Goal: Task Accomplishment & Management: Complete application form

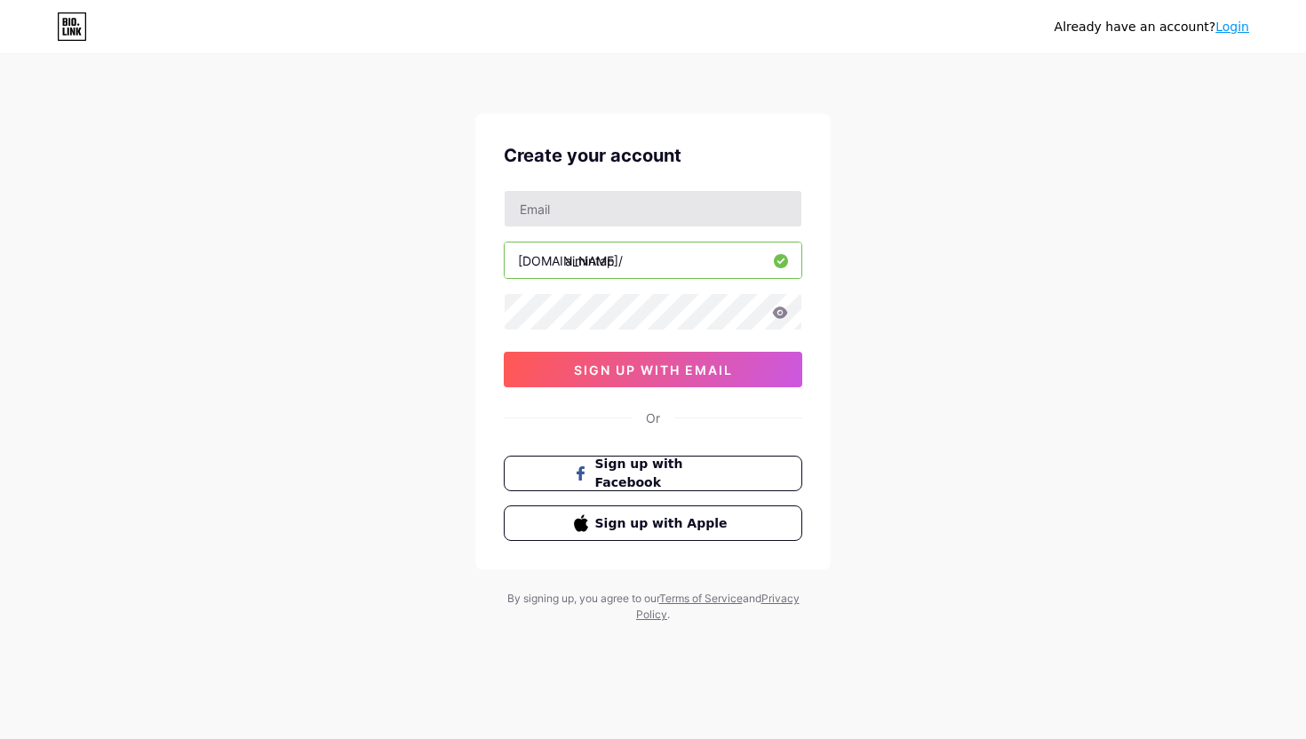
type input "aimintap"
click at [535, 215] on input "text" at bounding box center [653, 209] width 297 height 36
type input "[EMAIL_ADDRESS][DOMAIN_NAME]"
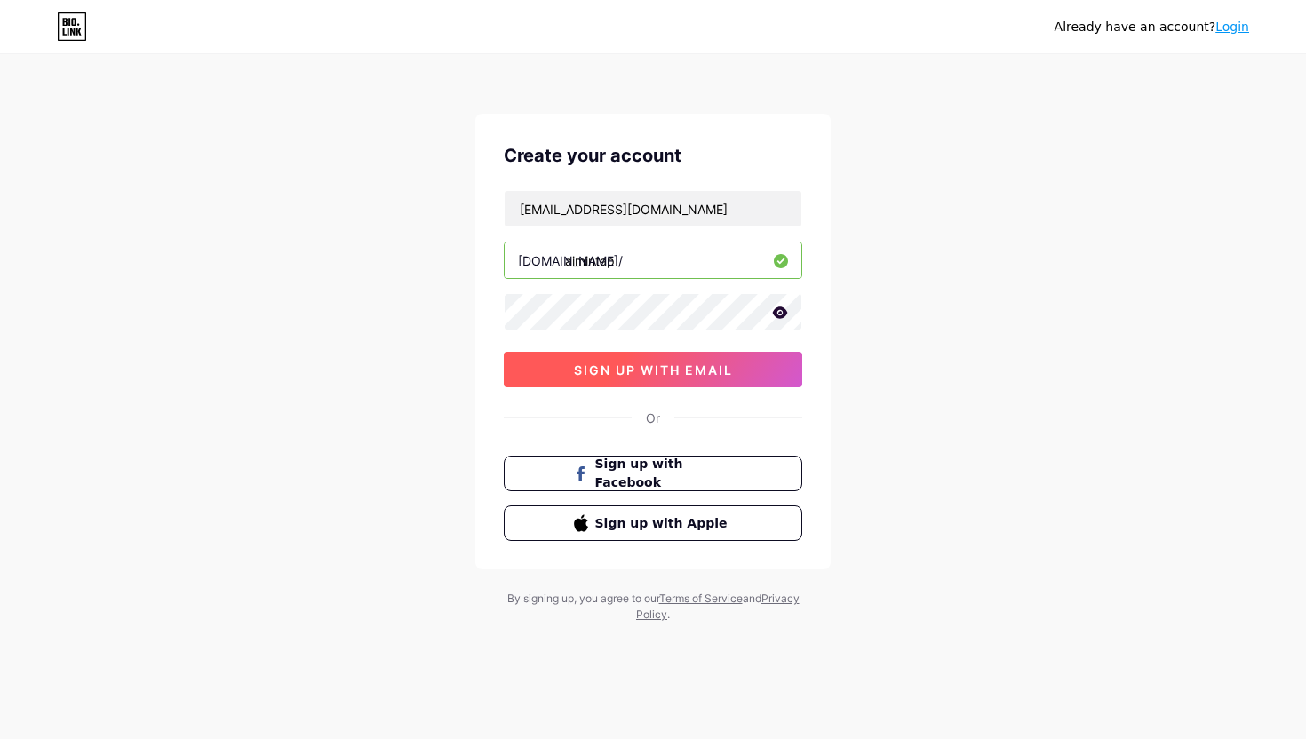
click at [574, 365] on span "sign up with email" at bounding box center [653, 370] width 159 height 15
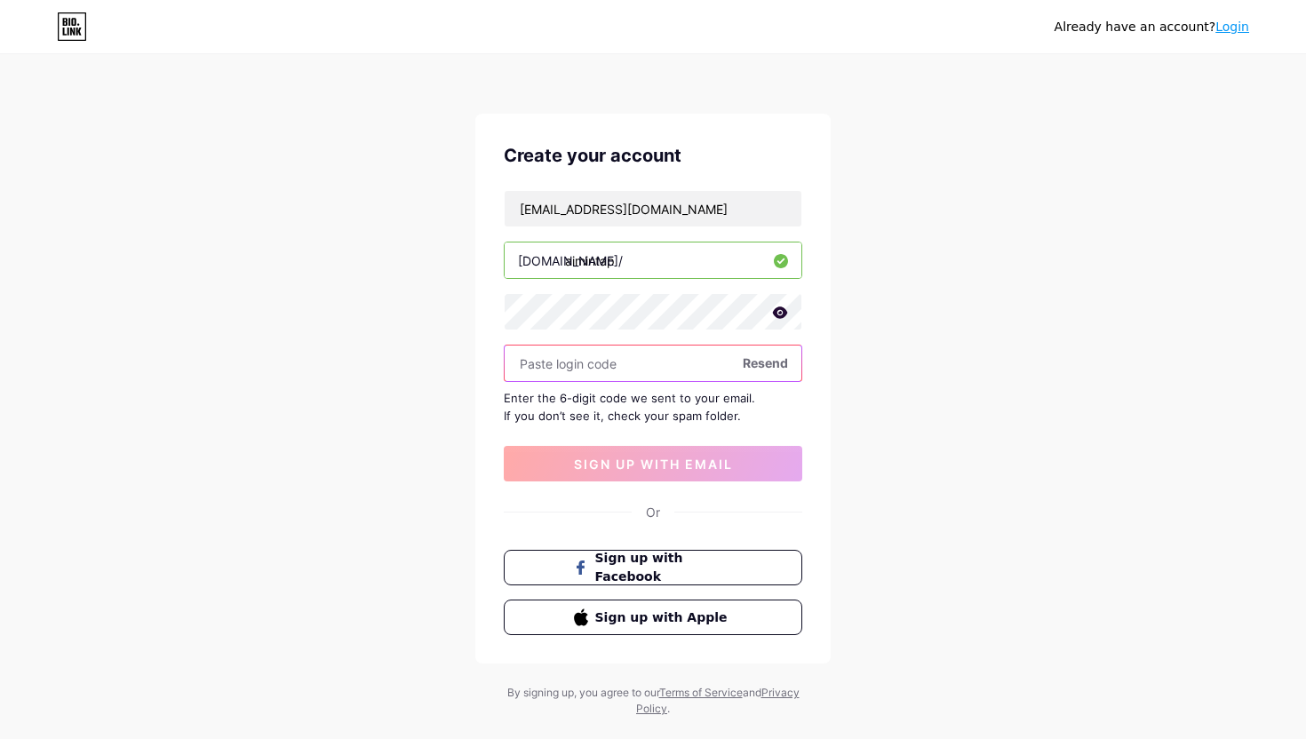
paste input "248394"
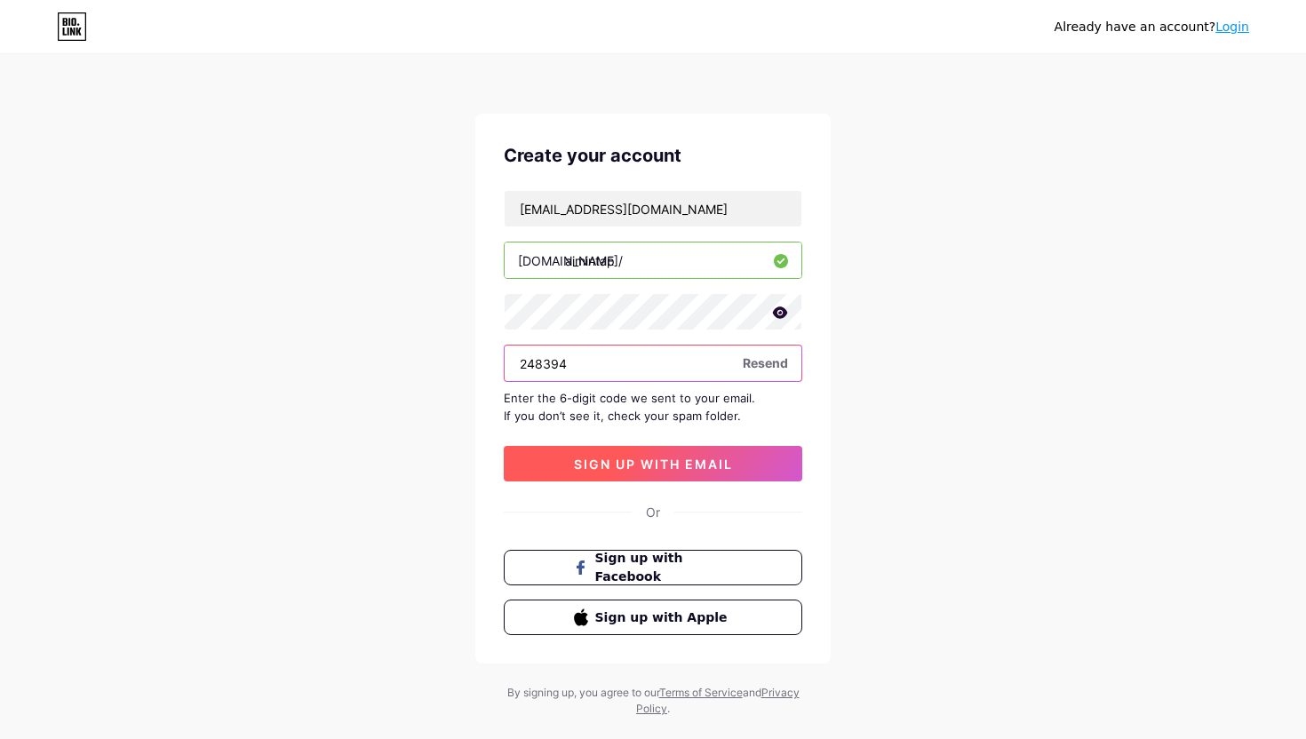
type input "248394"
click at [676, 457] on span "sign up with email" at bounding box center [653, 464] width 159 height 15
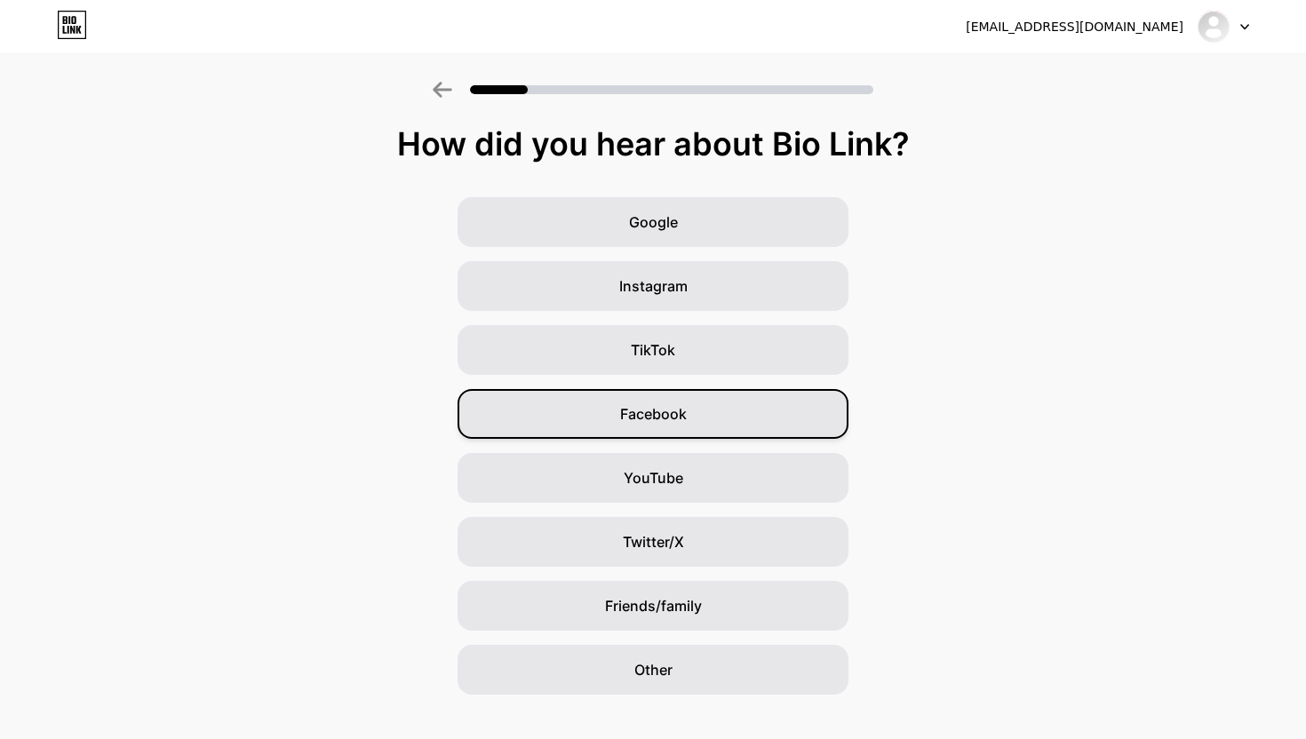
scroll to position [27, 0]
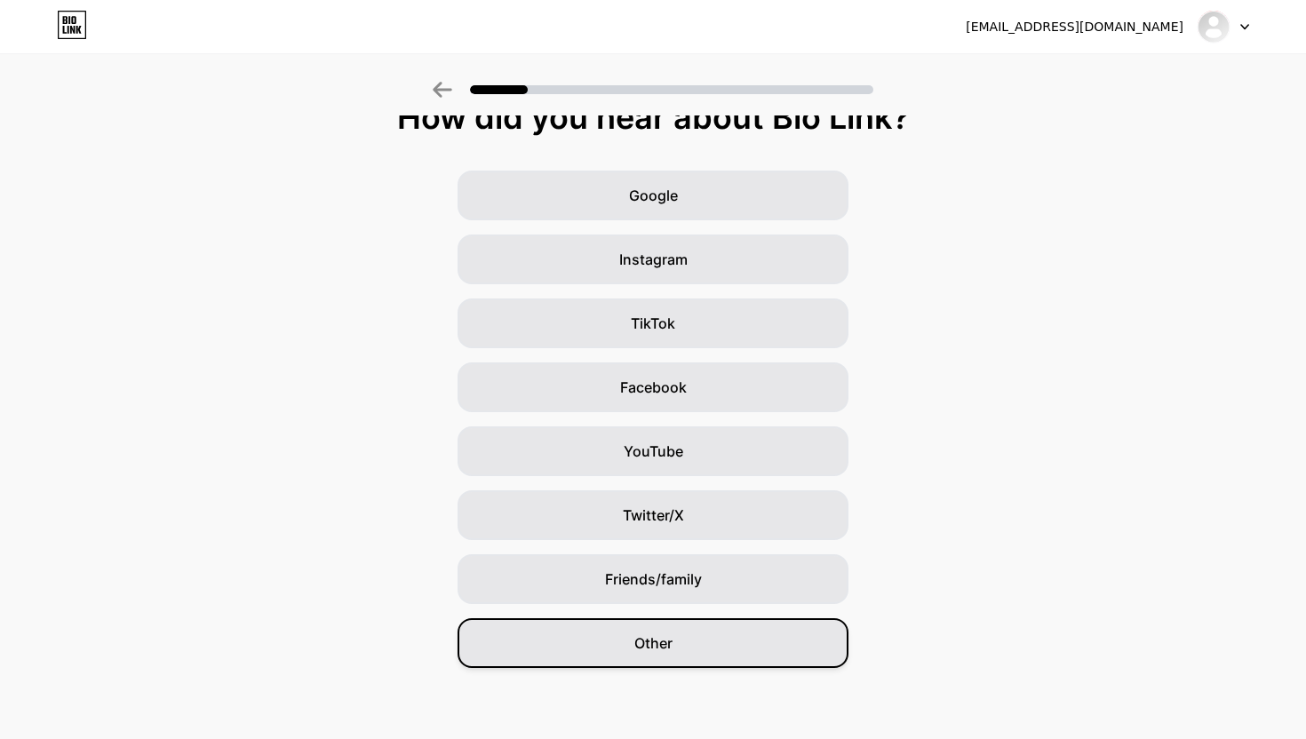
click at [646, 640] on span "Other" at bounding box center [653, 643] width 38 height 21
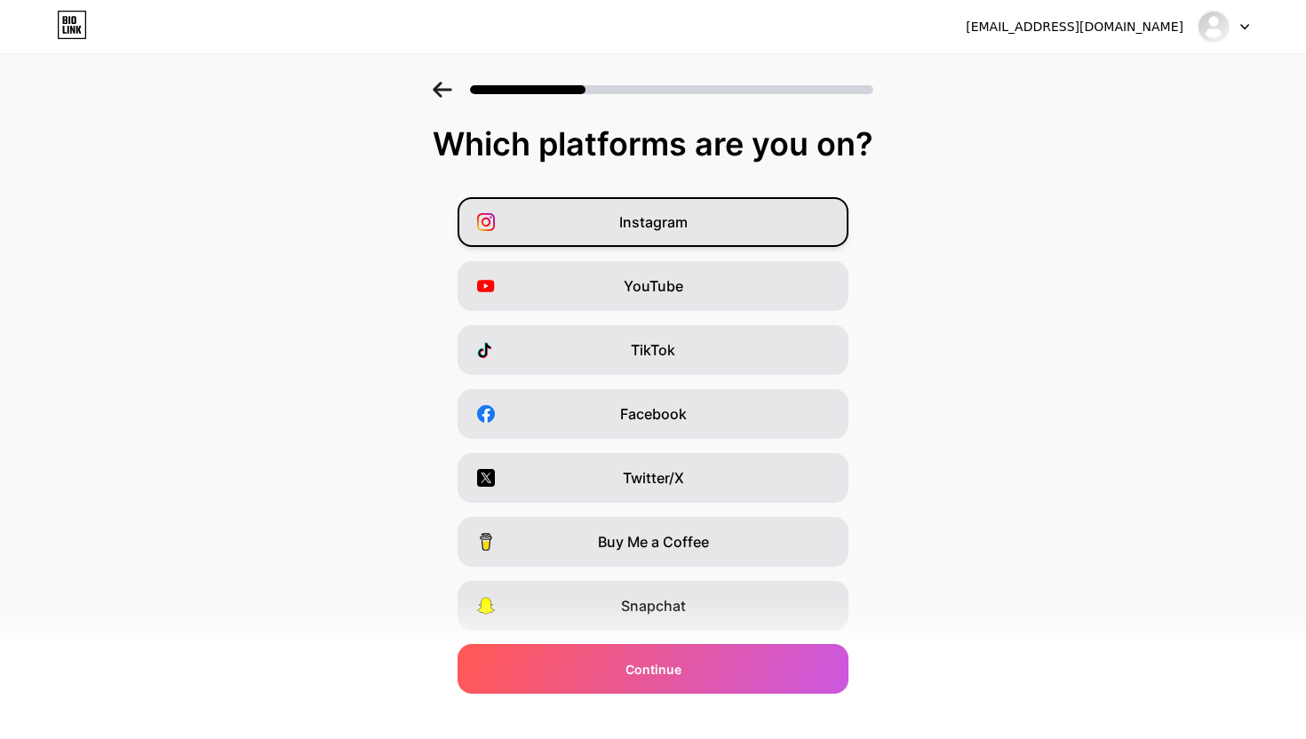
click at [558, 231] on div "Instagram" at bounding box center [653, 222] width 391 height 50
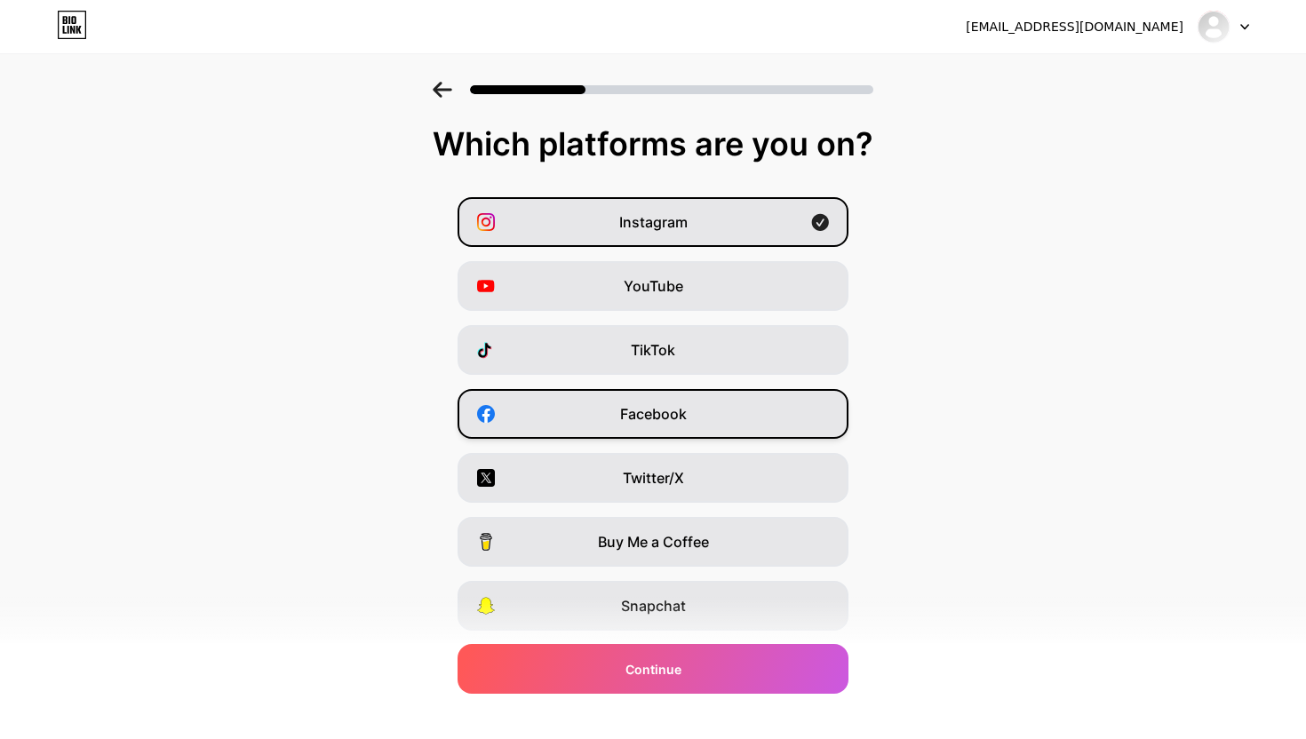
click at [584, 417] on div "Facebook" at bounding box center [653, 414] width 391 height 50
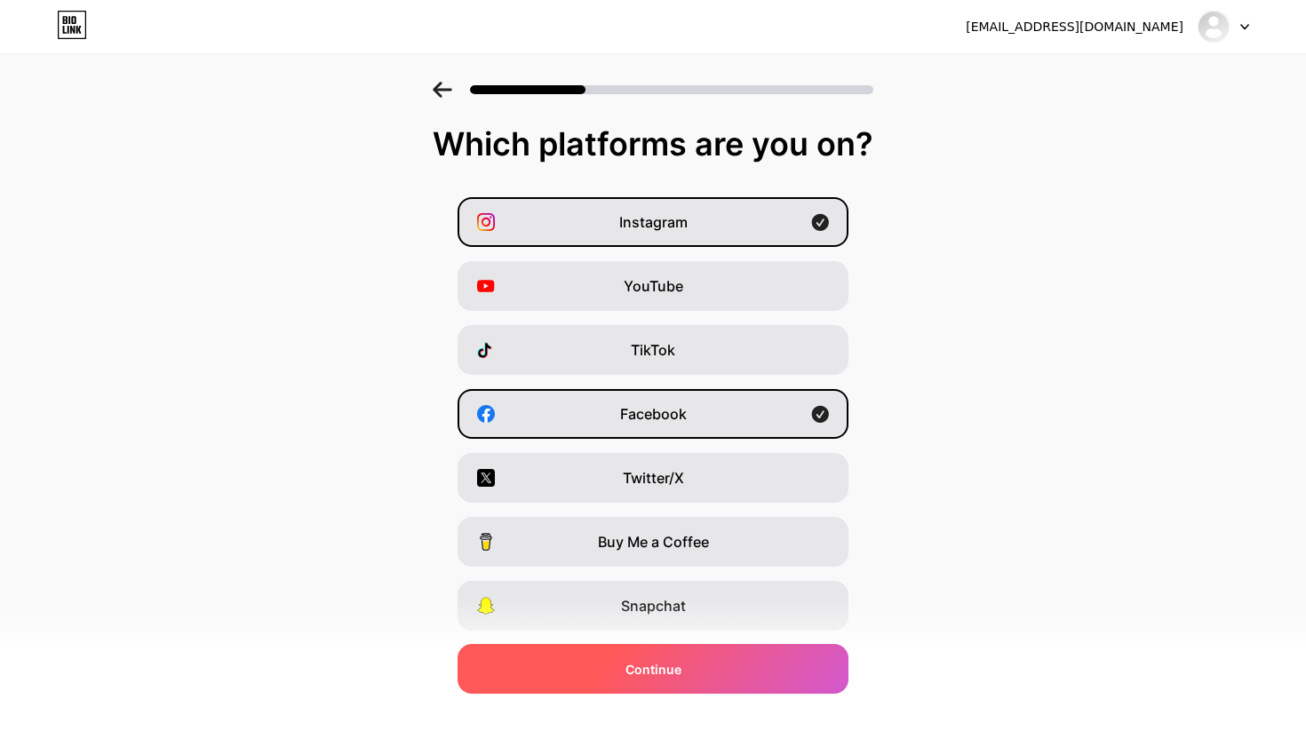
click at [678, 673] on span "Continue" at bounding box center [654, 669] width 56 height 19
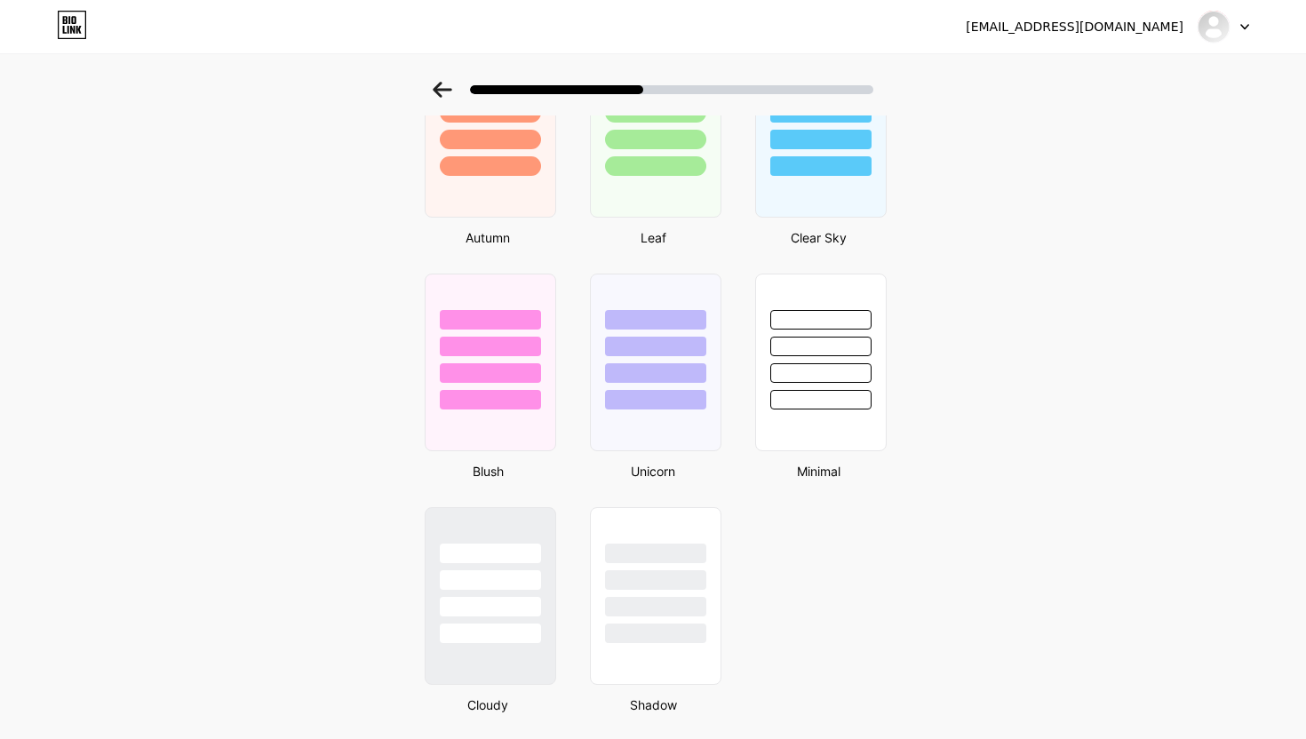
scroll to position [1377, 0]
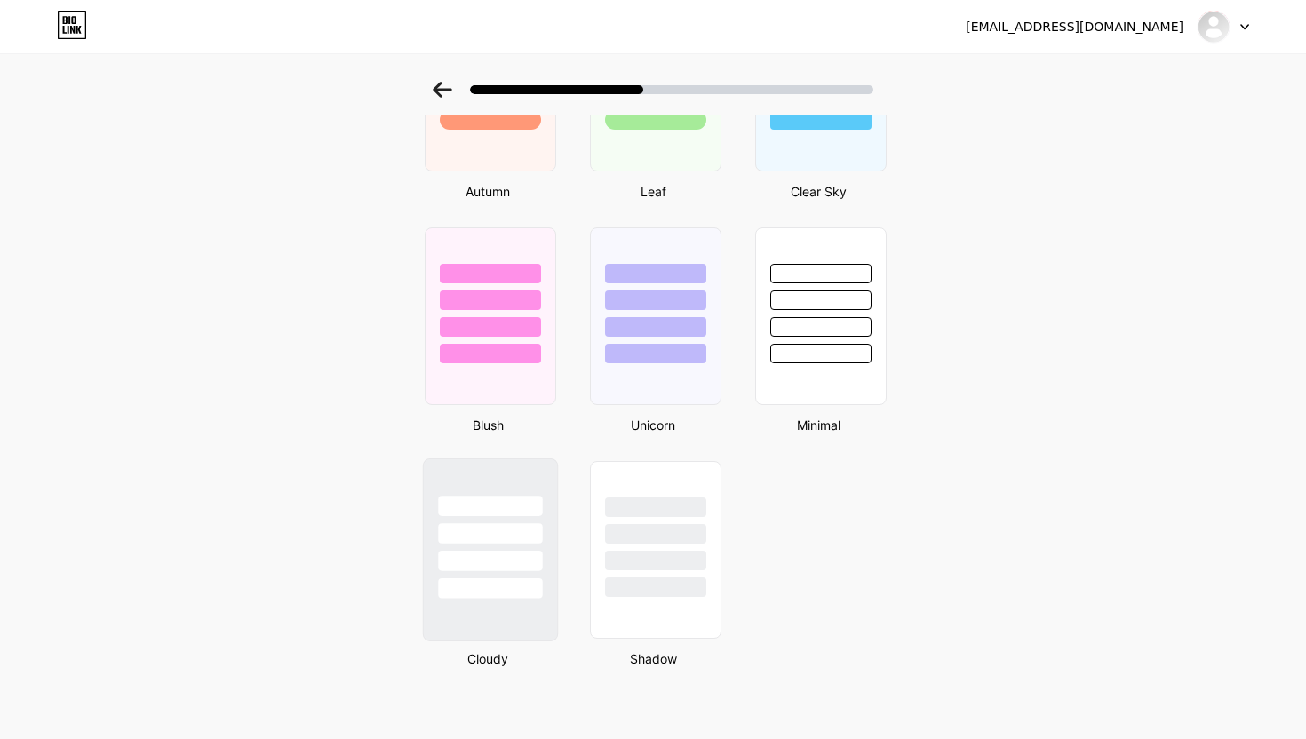
click at [475, 568] on div at bounding box center [490, 561] width 104 height 20
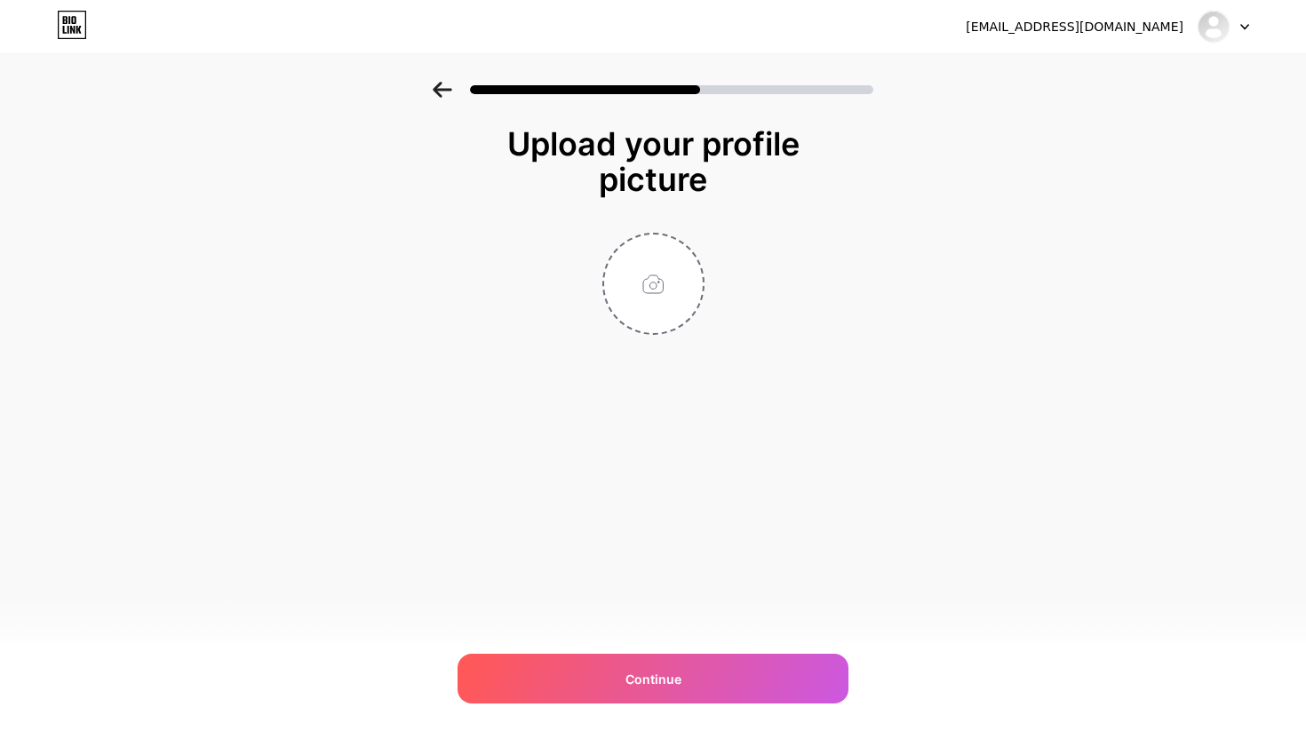
scroll to position [0, 0]
click at [680, 301] on input "file" at bounding box center [653, 284] width 99 height 99
type input "C:\fakepath\_AIM logo 25_transp2.png"
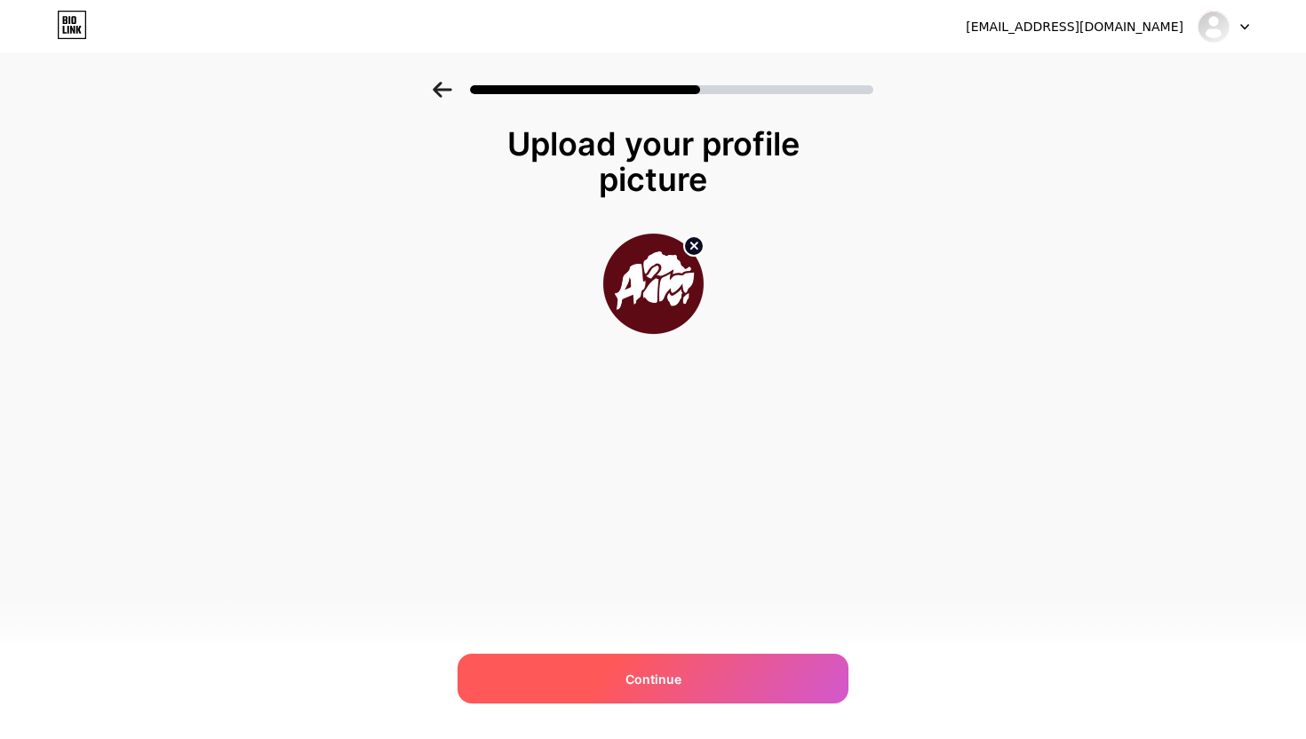
click at [602, 675] on div "Continue" at bounding box center [653, 679] width 391 height 50
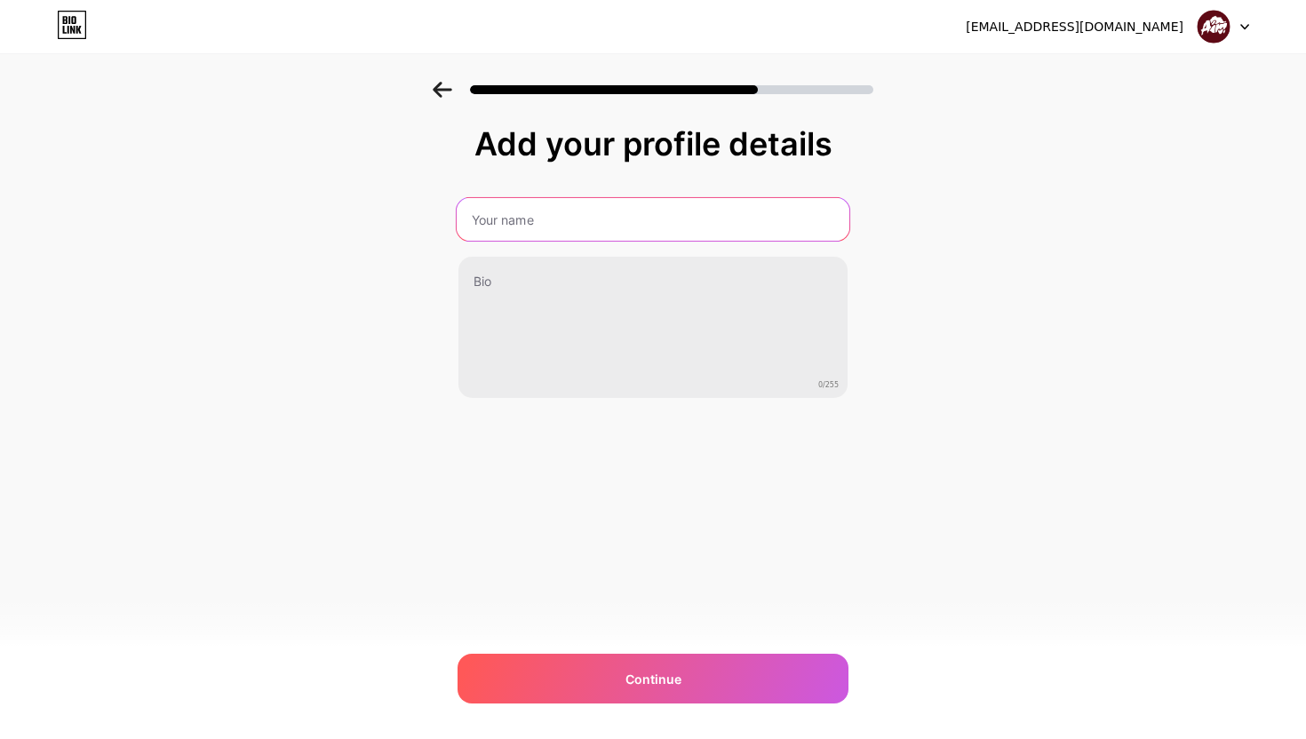
click at [555, 227] on input "text" at bounding box center [653, 219] width 393 height 43
type input "Africa Inland Mission [GEOGRAPHIC_DATA]"
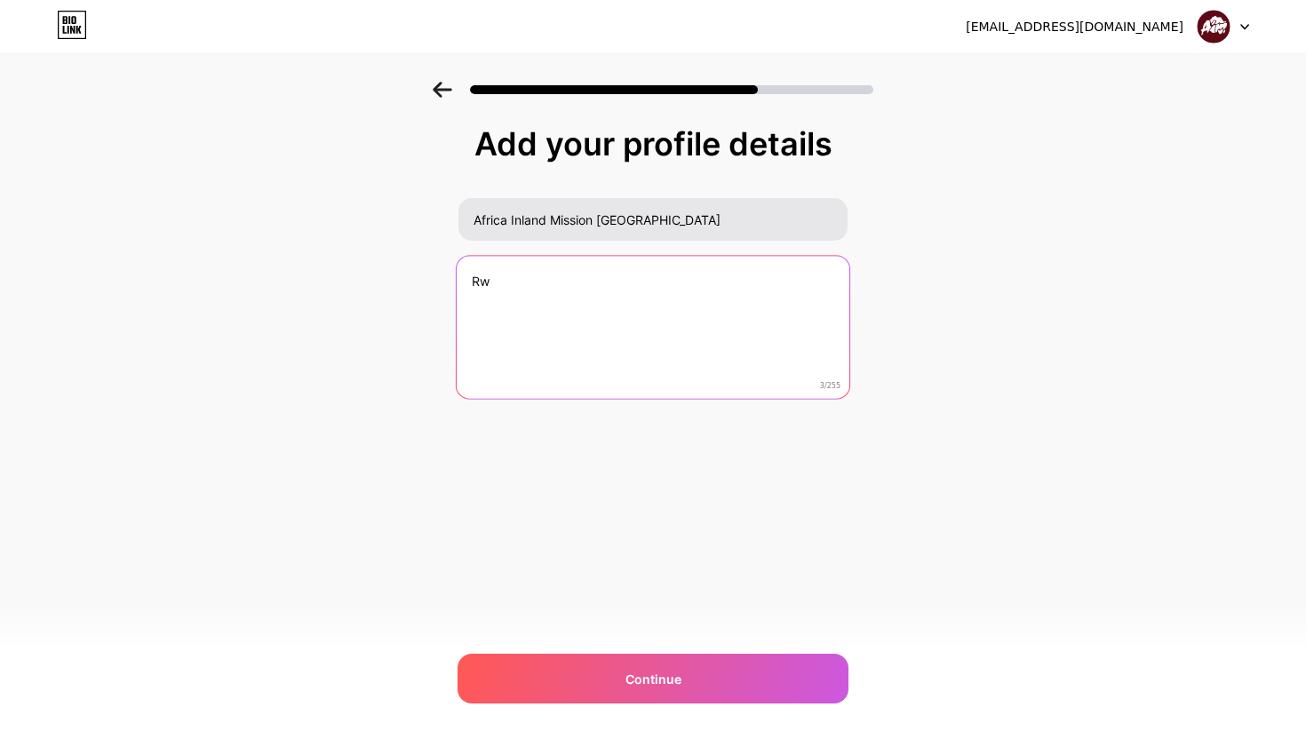
type textarea "R"
click at [615, 281] on textarea "Partnering with [DEMOGRAPHIC_DATA], reaching [GEOGRAPHIC_DATA]'s Unreached." at bounding box center [653, 328] width 393 height 145
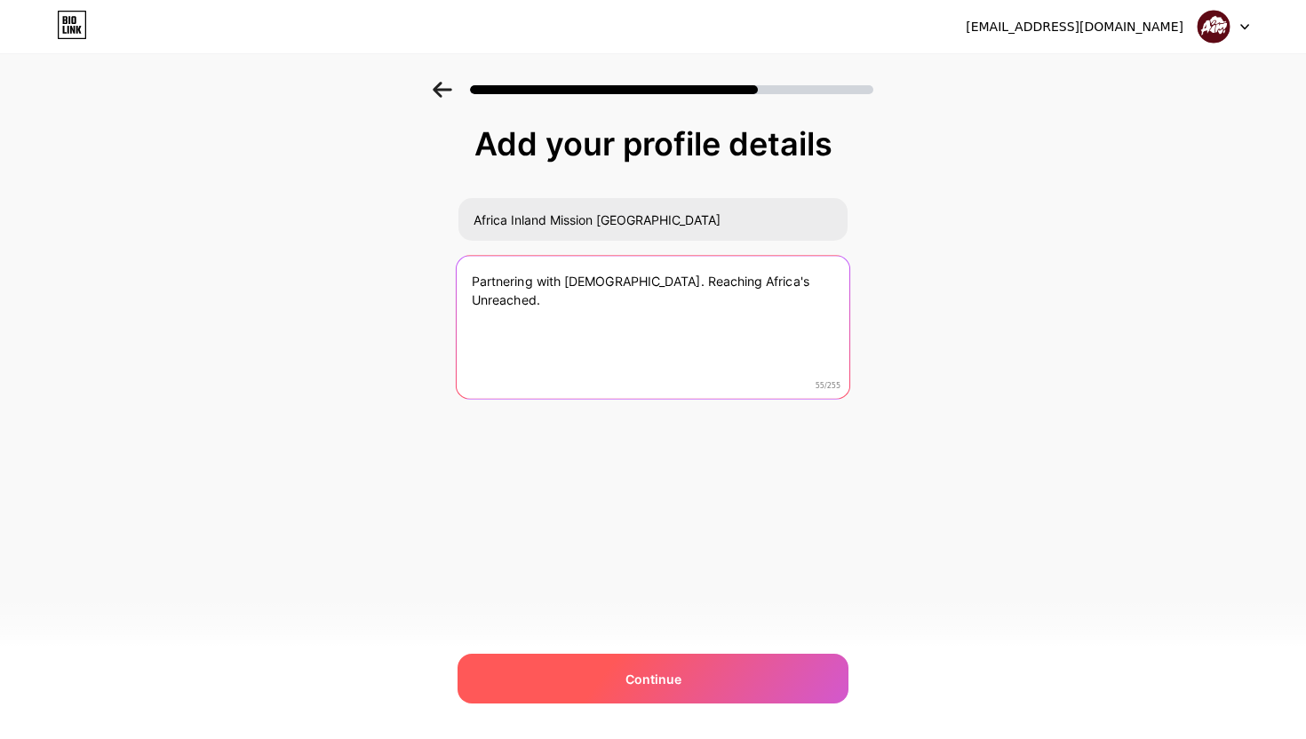
type textarea "Partnering with [DEMOGRAPHIC_DATA]. Reaching Africa's Unreached."
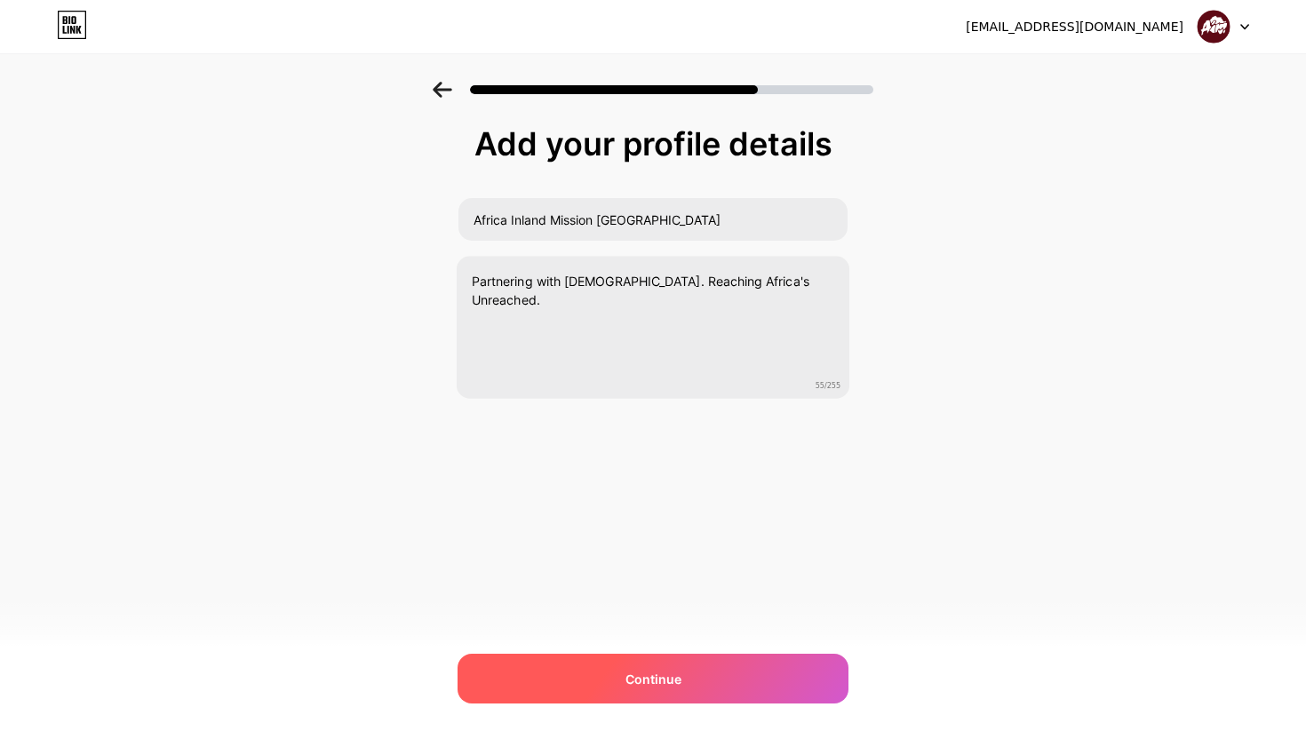
click at [686, 682] on div "Continue" at bounding box center [653, 679] width 391 height 50
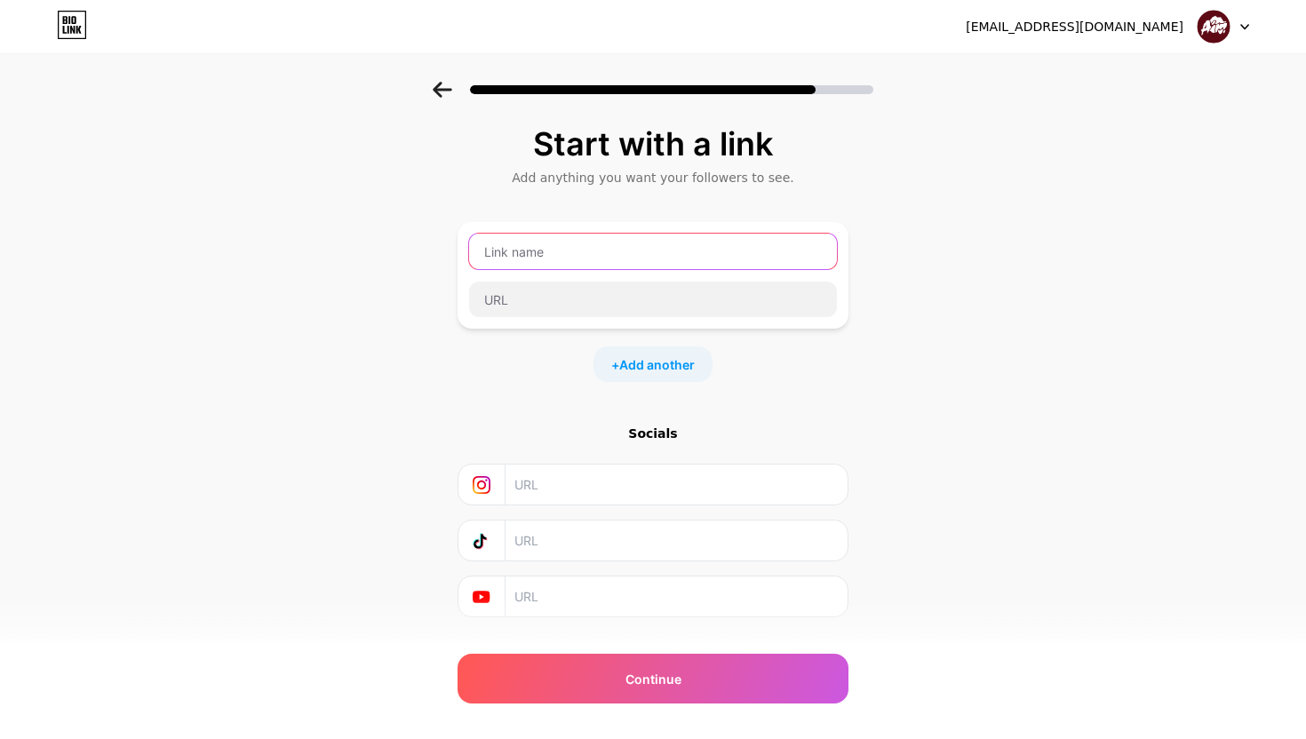
click at [563, 256] on input "text" at bounding box center [653, 252] width 368 height 36
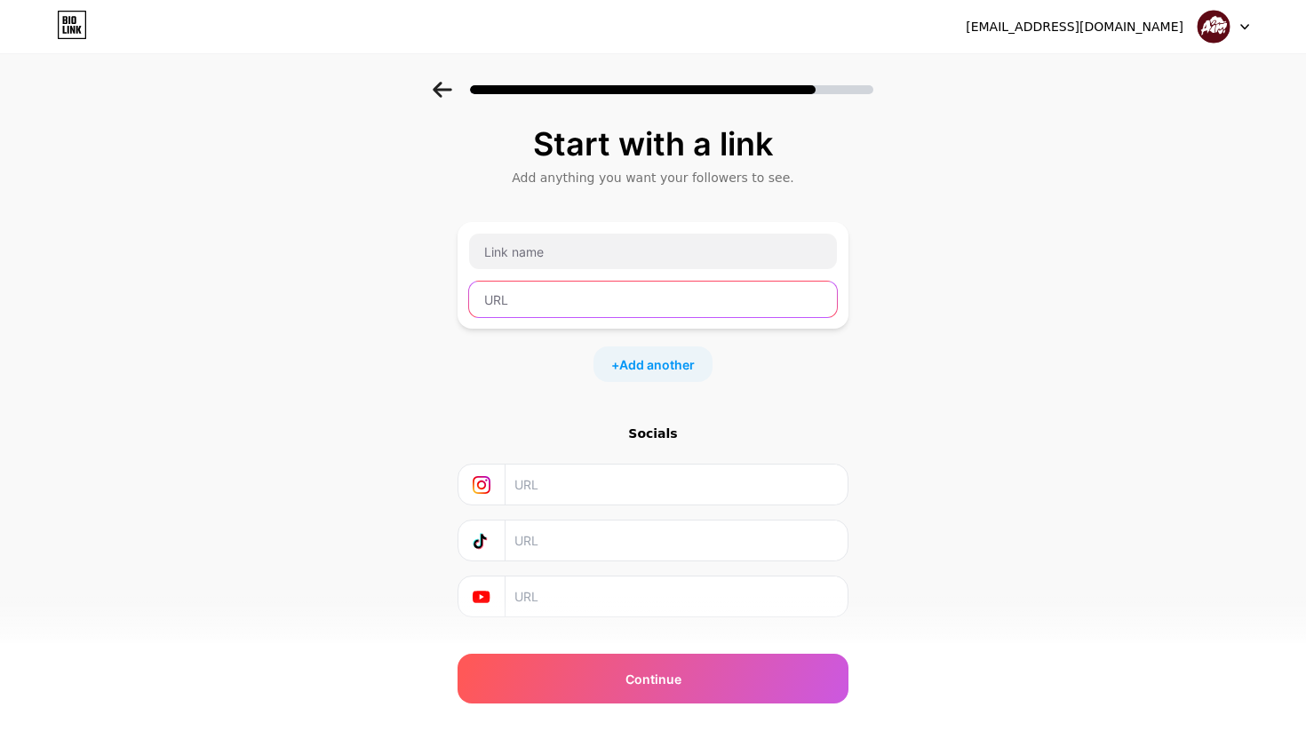
click at [563, 304] on input "text" at bounding box center [653, 300] width 368 height 36
paste input "[URL][DOMAIN_NAME]"
type input "[URL][DOMAIN_NAME]"
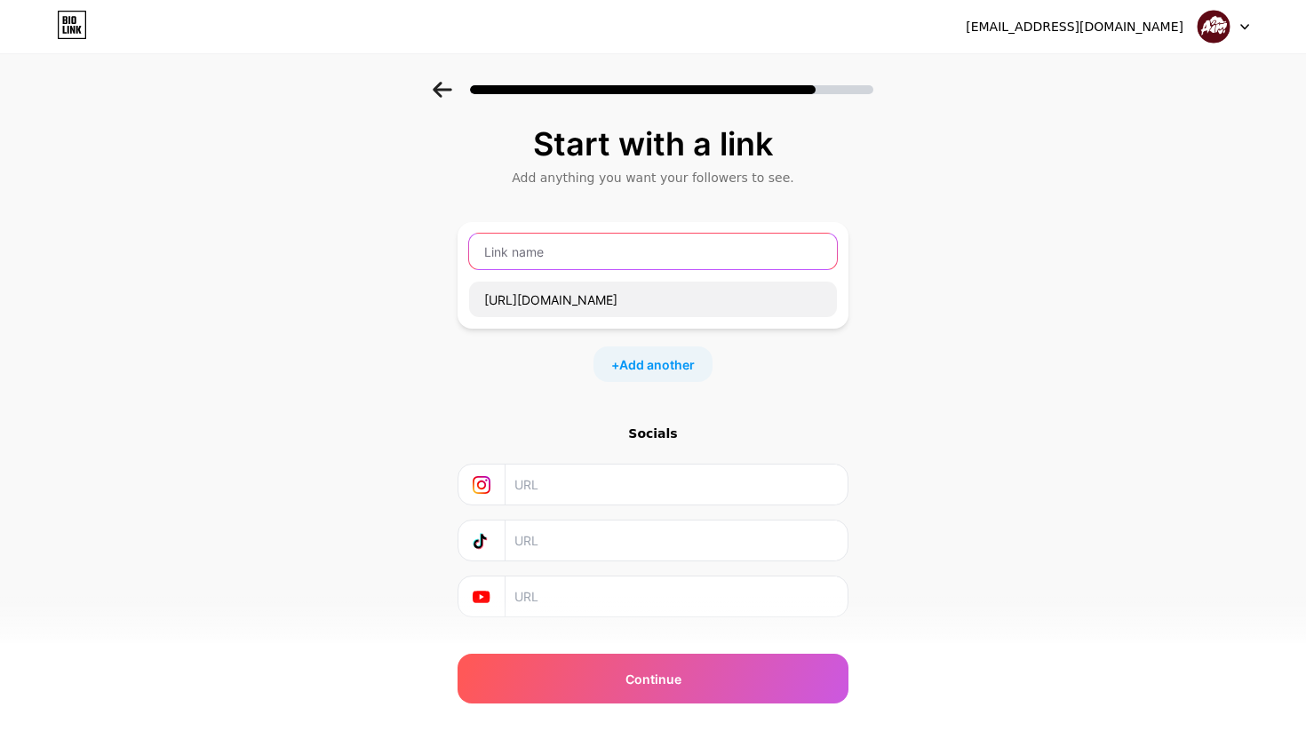
click at [531, 260] on input "text" at bounding box center [653, 252] width 368 height 36
type input "Find Out More"
click at [623, 351] on div "+ Add another" at bounding box center [653, 365] width 119 height 36
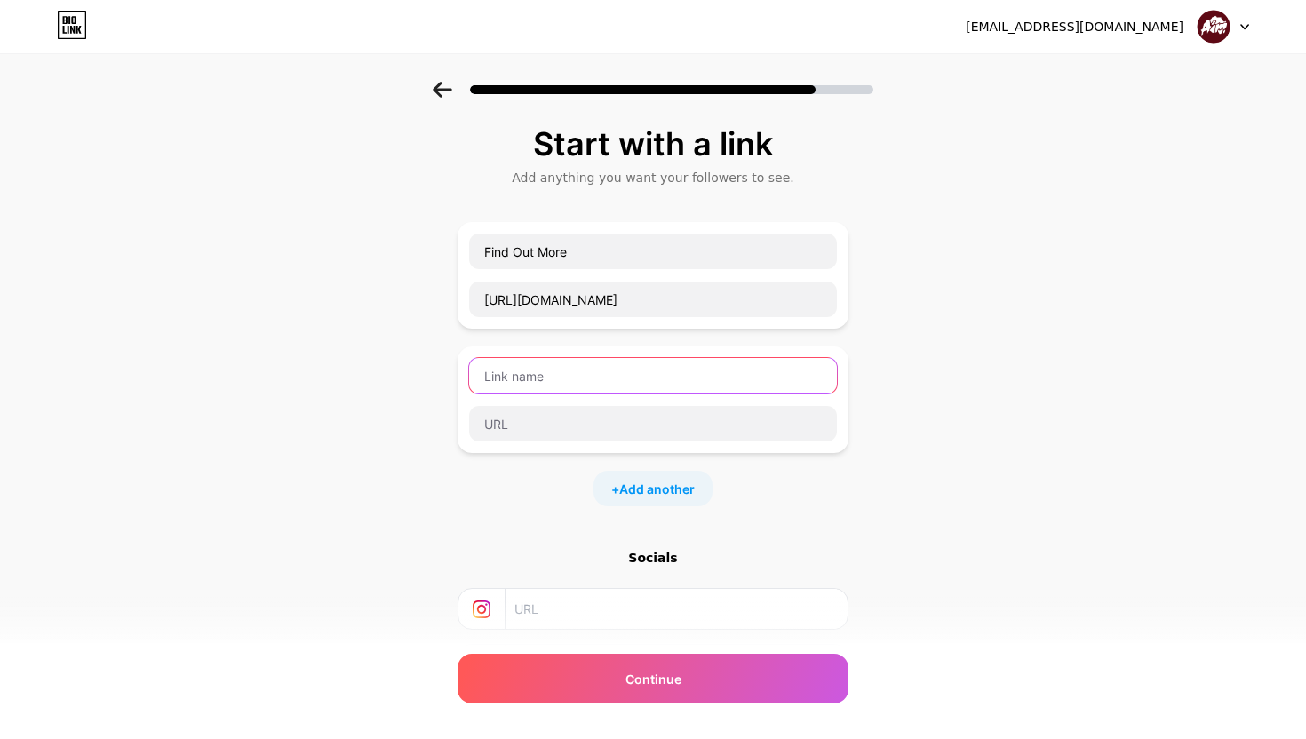
click at [569, 376] on input "text" at bounding box center [653, 376] width 368 height 36
type input "Get Your PRAYER/LINK"
click at [584, 443] on div "Get Your PRAYER/LINK" at bounding box center [653, 400] width 391 height 107
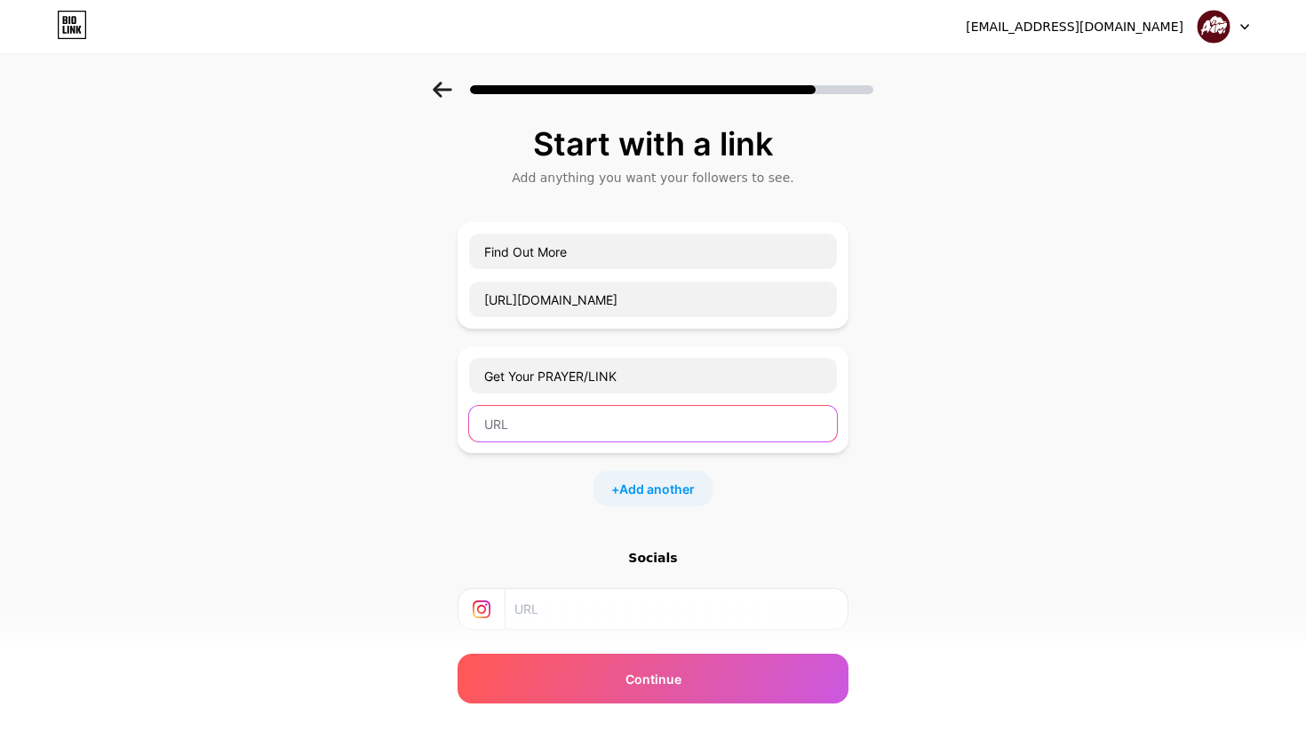
click at [579, 425] on input "text" at bounding box center [653, 424] width 368 height 36
paste input "[URL][DOMAIN_NAME]"
click at [579, 424] on input "[URL][DOMAIN_NAME]" at bounding box center [653, 424] width 368 height 36
type input "[URL][DOMAIN_NAME]"
click at [628, 491] on span "Add another" at bounding box center [657, 489] width 76 height 19
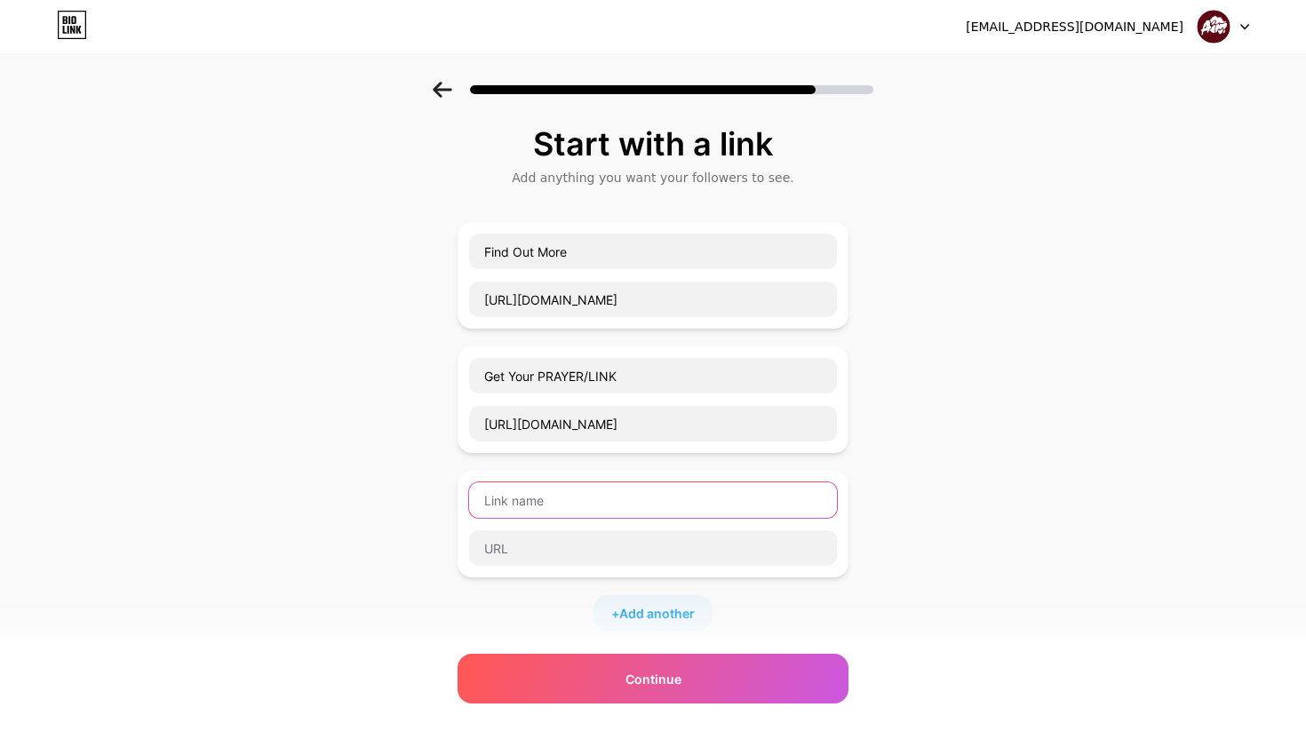
click at [530, 497] on input "text" at bounding box center [653, 500] width 368 height 36
type input "Explore Serving Overseas"
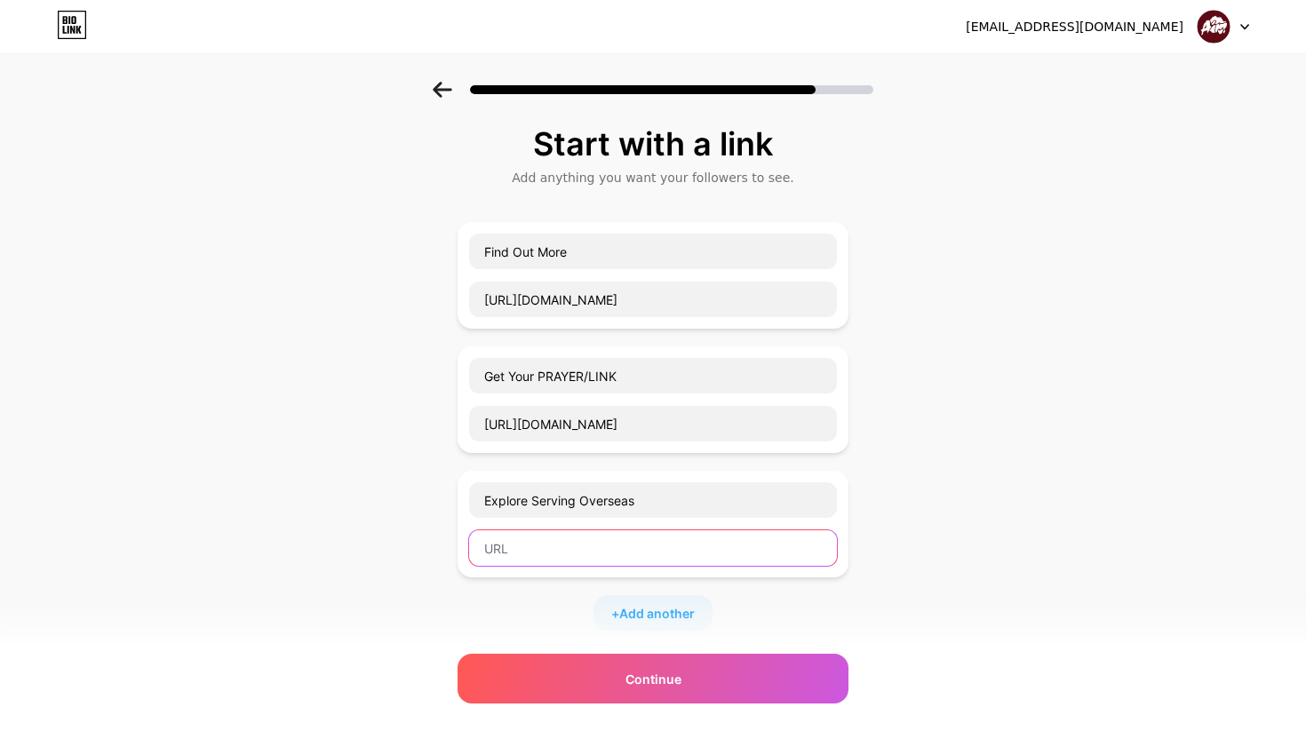
click at [544, 541] on input "text" at bounding box center [653, 548] width 368 height 36
paste input "[URL][DOMAIN_NAME]"
type input "[URL][DOMAIN_NAME]"
click at [628, 616] on span "Add another" at bounding box center [657, 613] width 76 height 19
click at [685, 618] on input "text" at bounding box center [653, 625] width 368 height 36
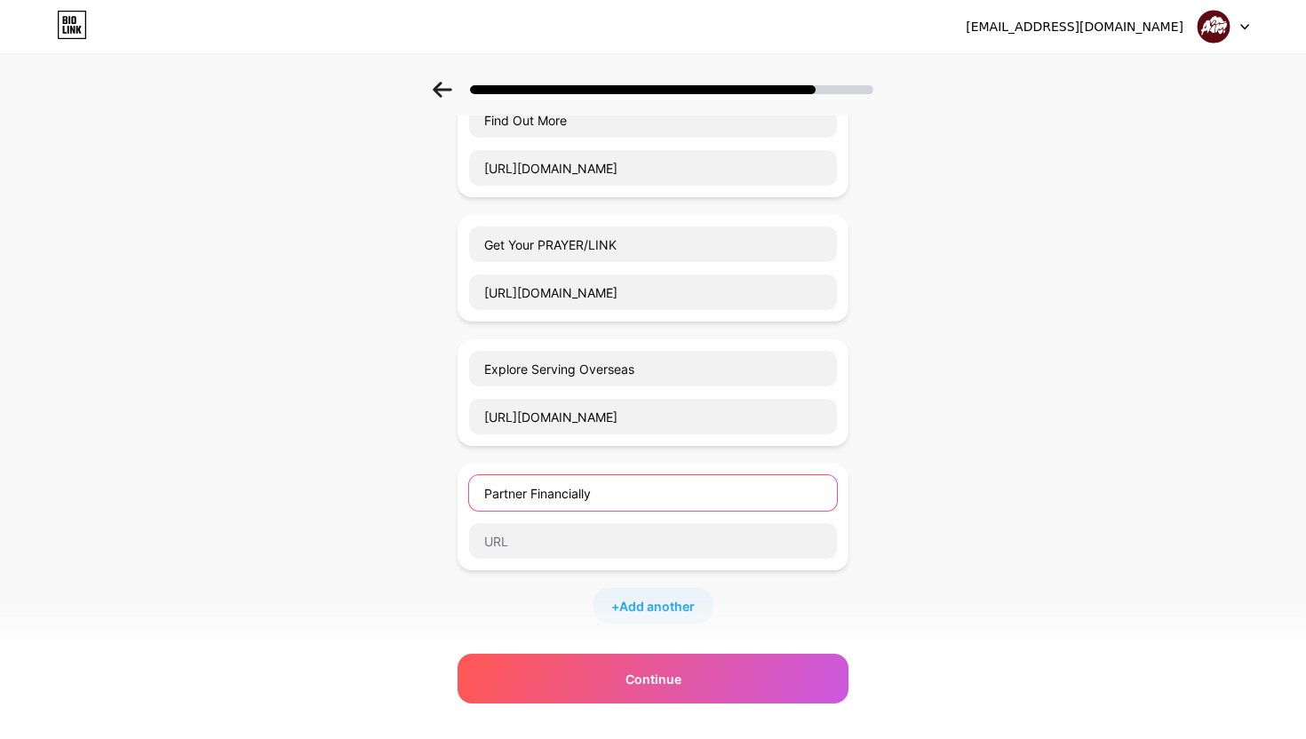
scroll to position [142, 0]
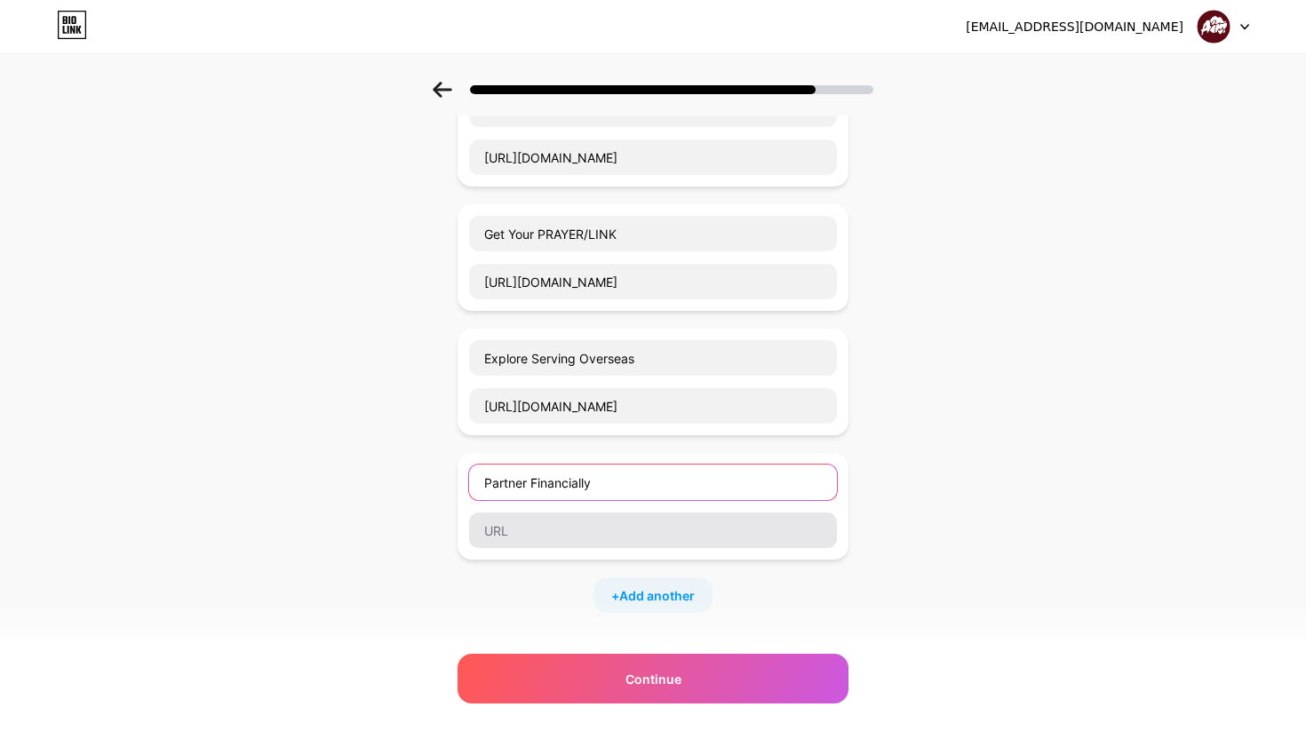
type input "Partner Financially"
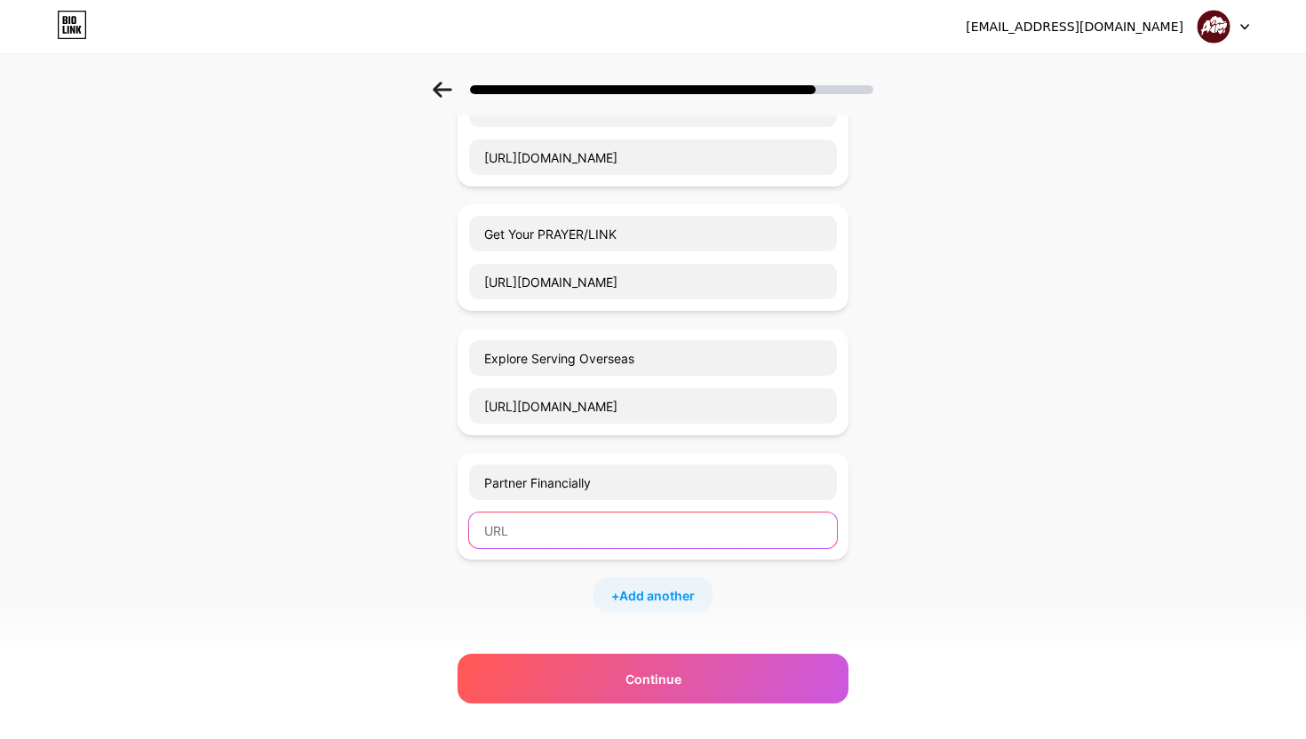
click at [612, 525] on input "text" at bounding box center [653, 531] width 368 height 36
paste input "[URL][DOMAIN_NAME]"
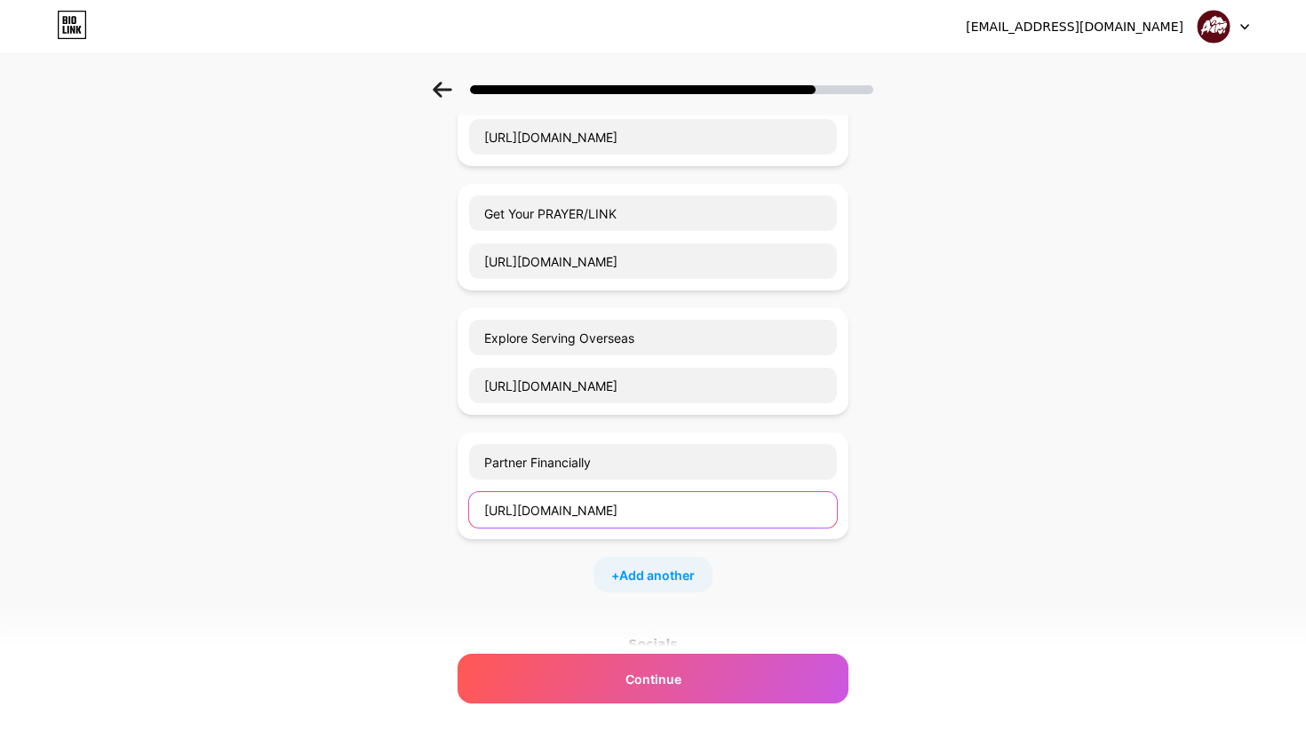
scroll to position [175, 0]
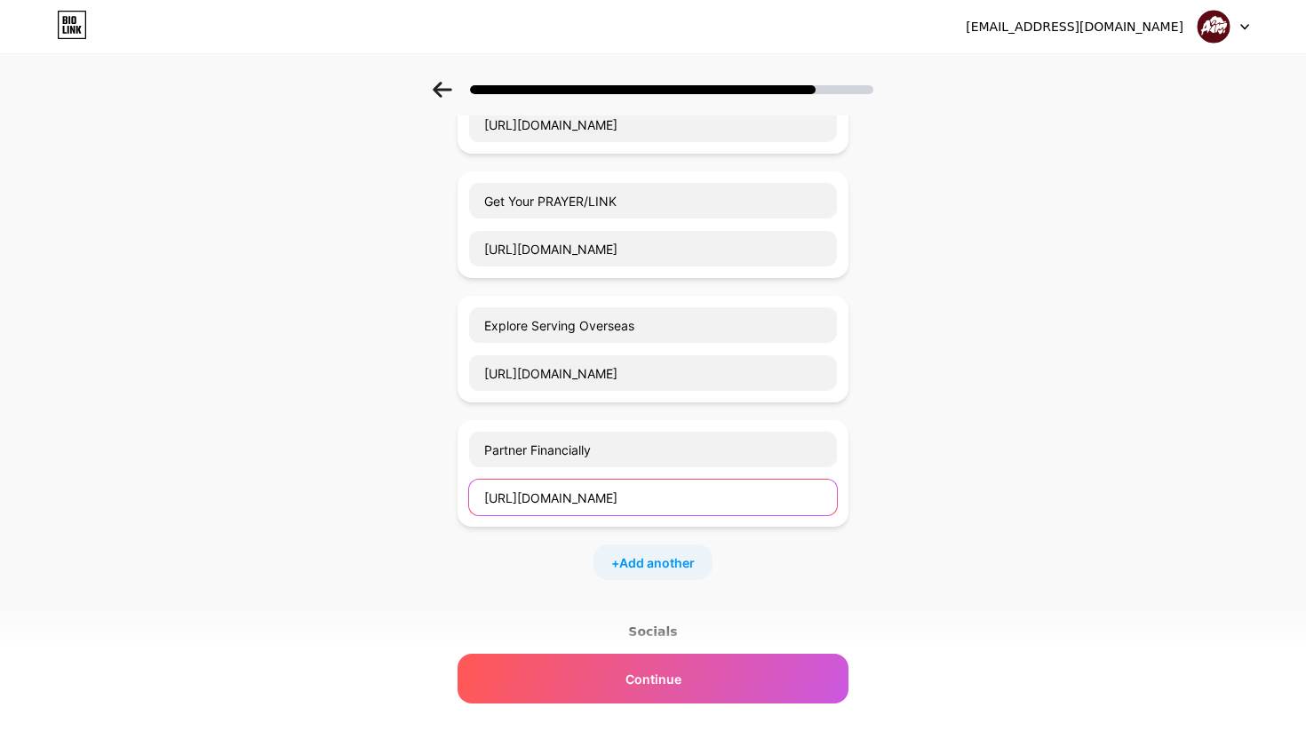
type input "[URL][DOMAIN_NAME]"
click at [653, 579] on div "Start with a link Add anything you want your followers to see. Find Out More [U…" at bounding box center [653, 383] width 391 height 865
click at [638, 561] on span "Add another" at bounding box center [657, 563] width 76 height 19
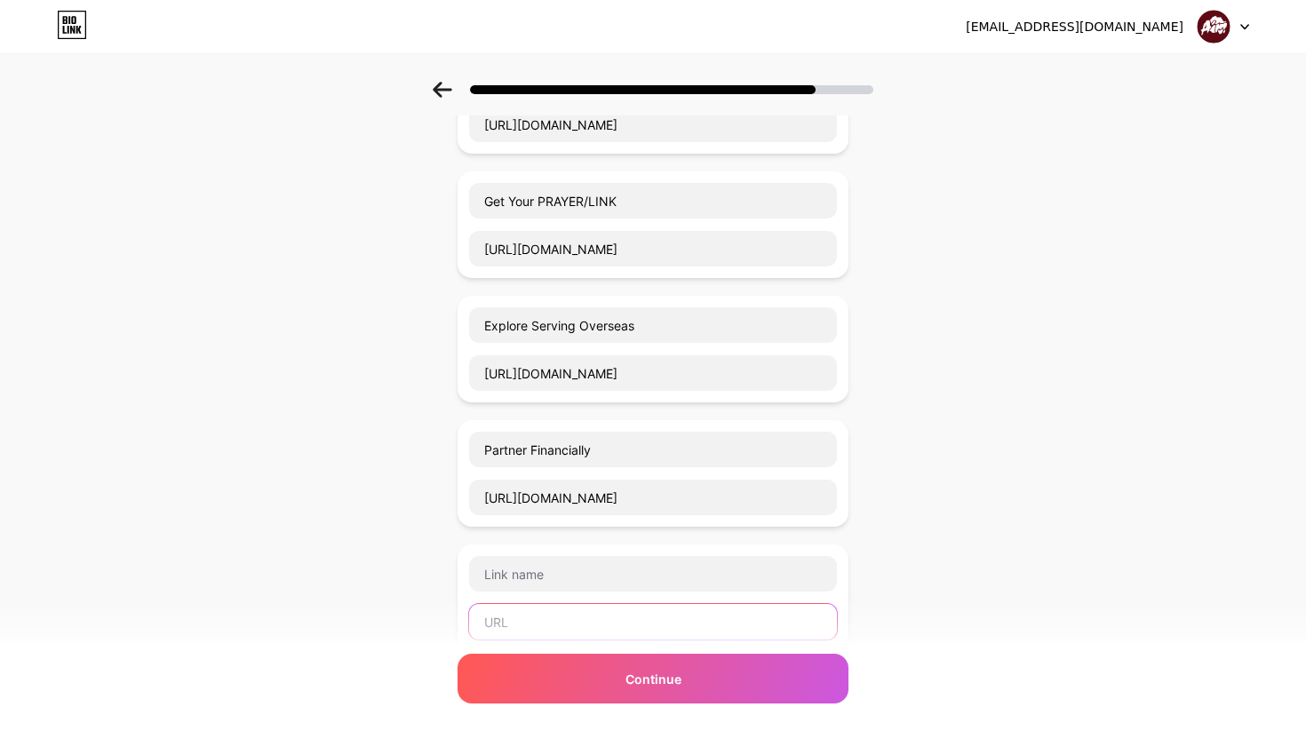
click at [566, 613] on input "text" at bounding box center [653, 622] width 368 height 36
paste input "[URL][DOMAIN_NAME]"
type input "[URL][DOMAIN_NAME]"
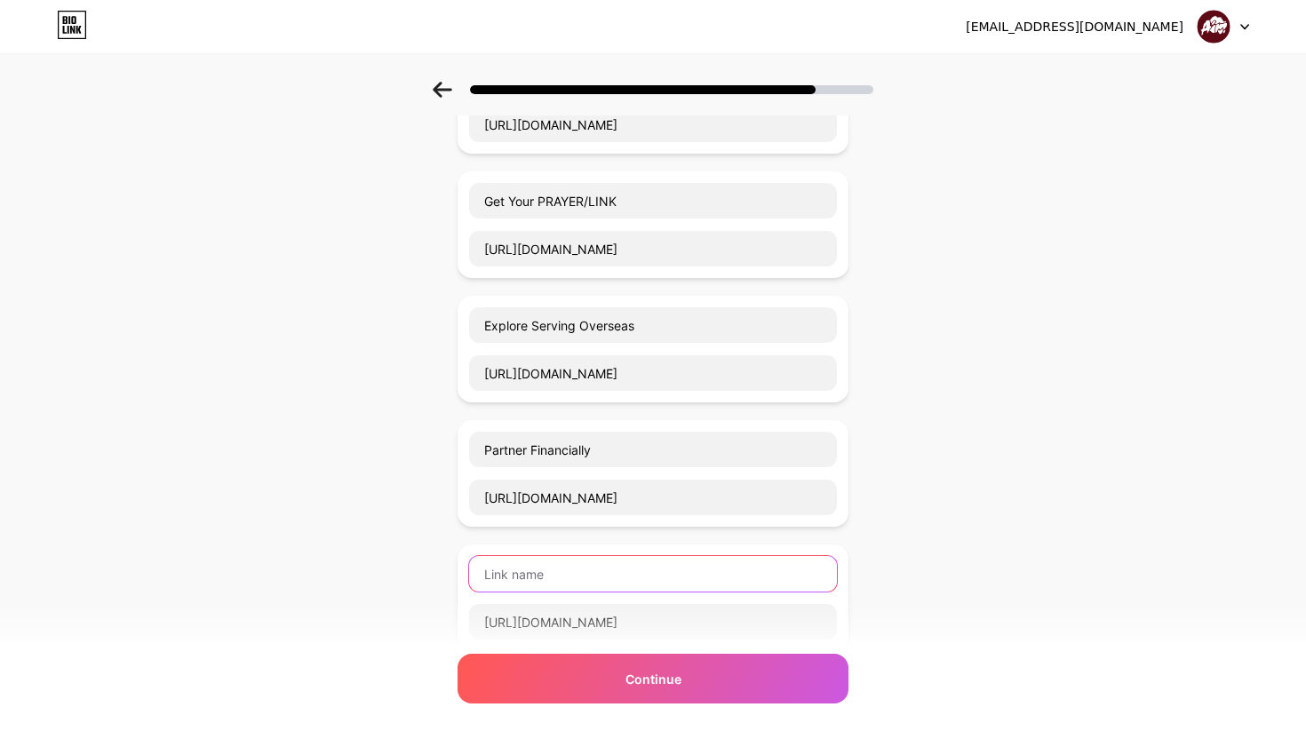
click at [593, 564] on input "text" at bounding box center [653, 574] width 368 height 36
paste input "Discover Your Role in [DEMOGRAPHIC_DATA]'s Mission"
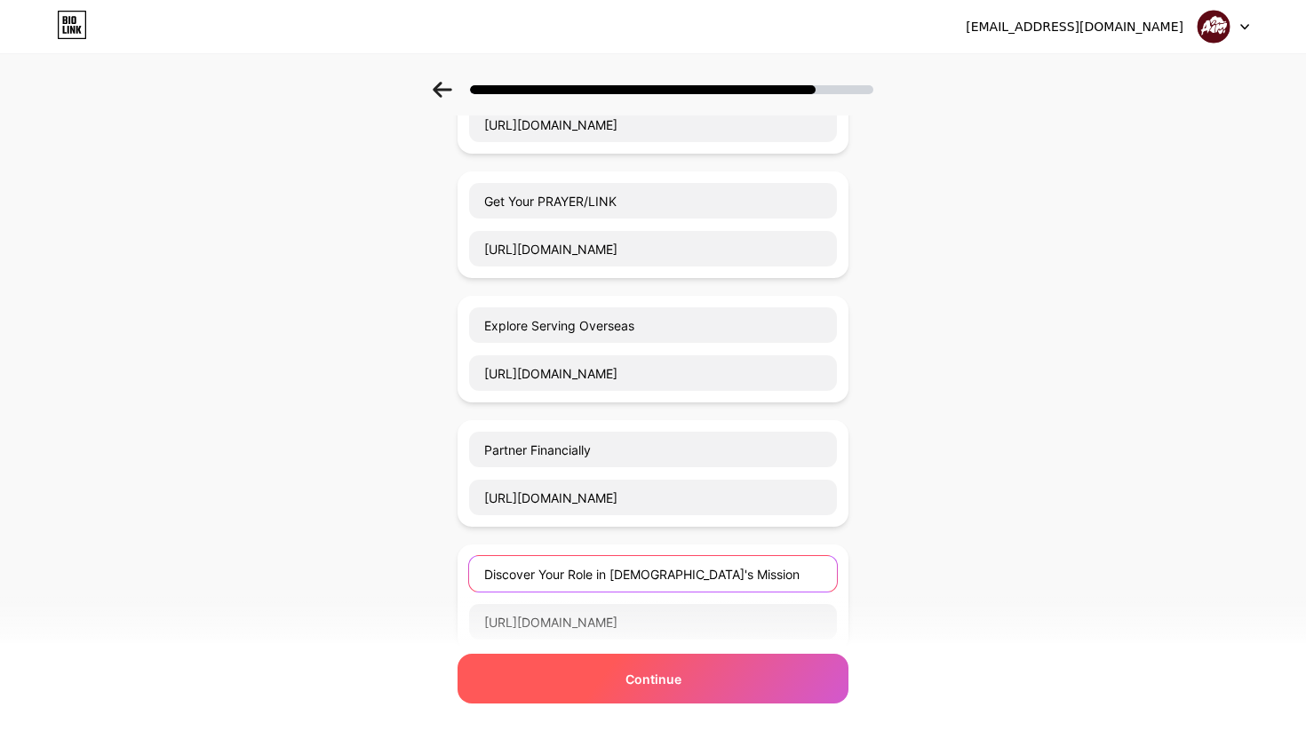
type input "Discover Your Role in [DEMOGRAPHIC_DATA]'s Mission"
click at [650, 692] on div "Continue" at bounding box center [653, 679] width 391 height 50
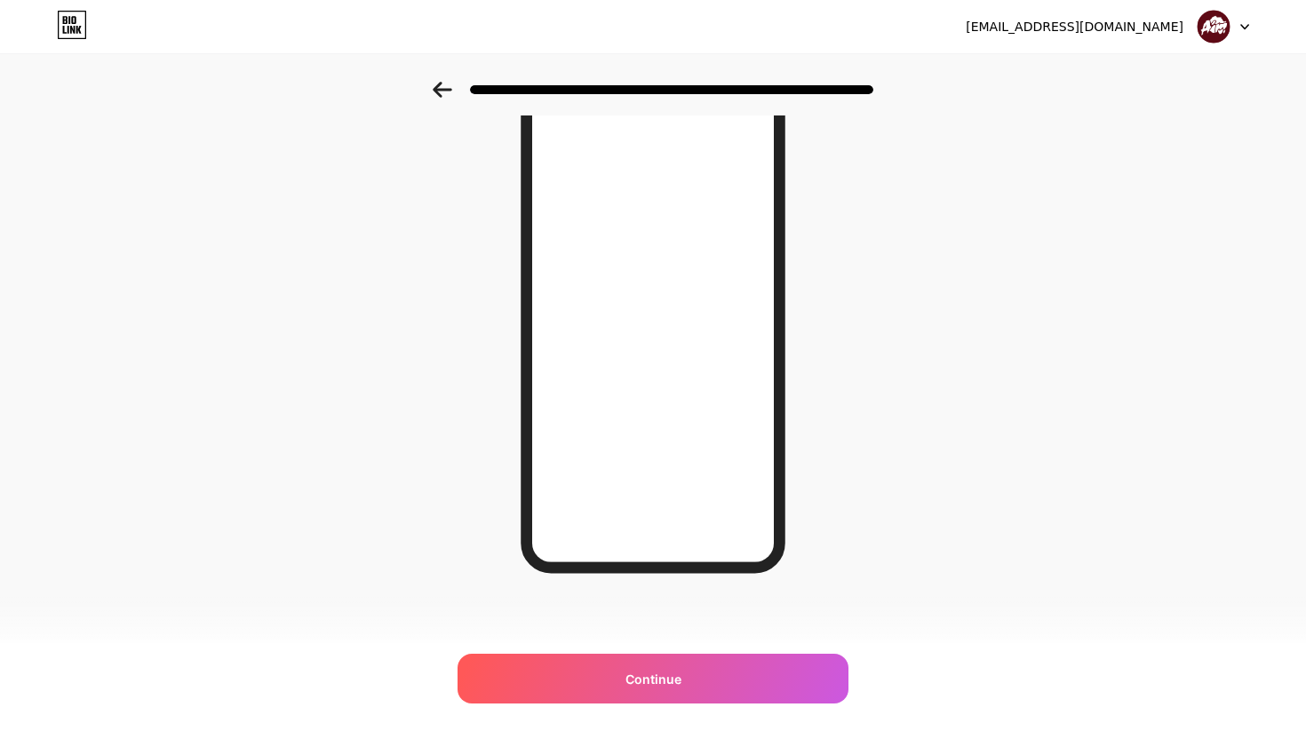
scroll to position [154, 0]
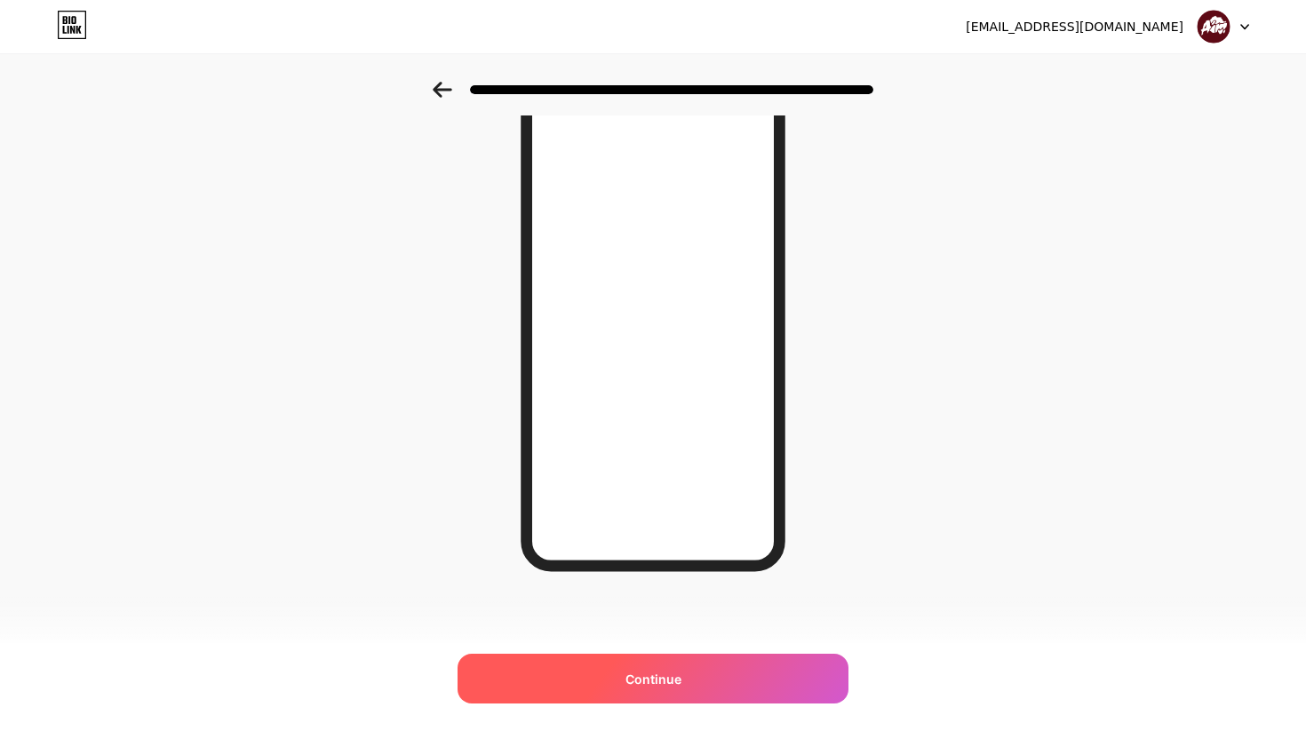
click at [593, 674] on div "Continue" at bounding box center [653, 679] width 391 height 50
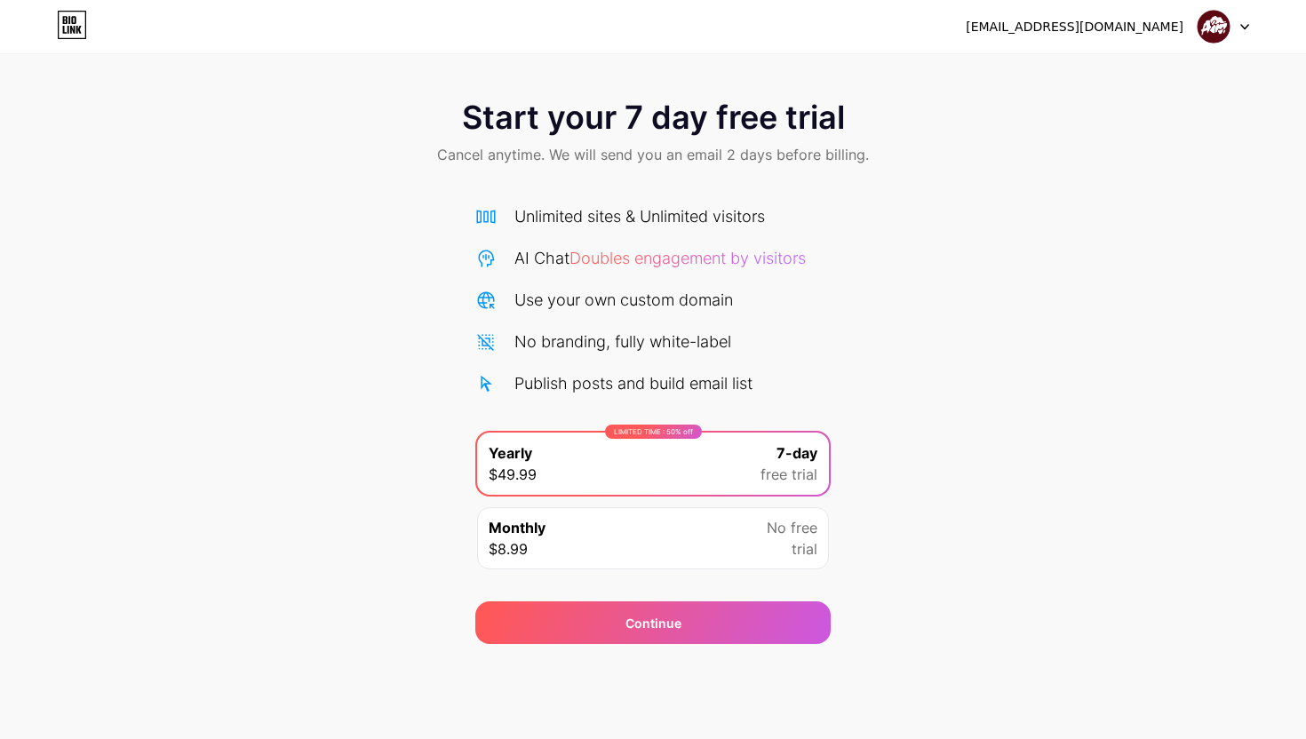
click at [1239, 29] on div at bounding box center [1224, 27] width 52 height 32
click at [1099, 76] on li "Logout" at bounding box center [1138, 73] width 220 height 48
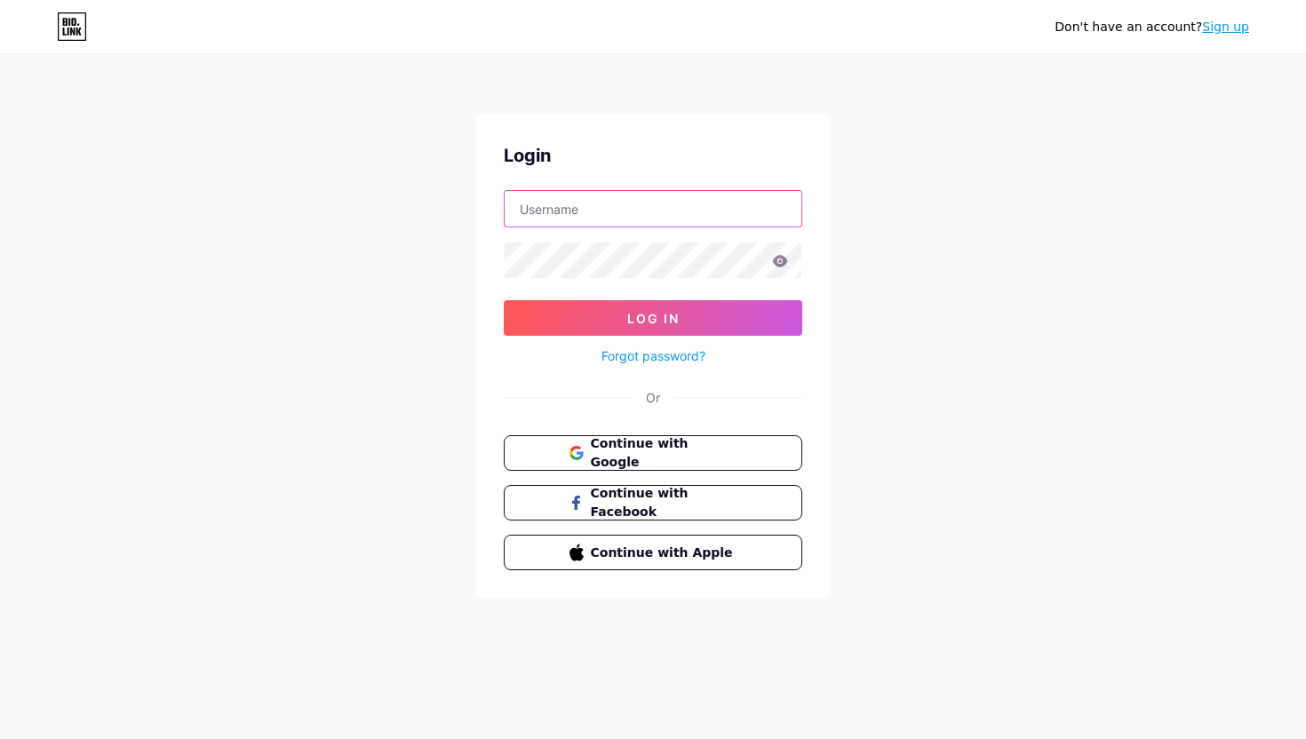
click at [590, 217] on input "text" at bounding box center [653, 209] width 297 height 36
click at [461, 244] on div "Don't have an account? Sign up Login Log In Forgot password? Or Continue with G…" at bounding box center [653, 328] width 1306 height 656
click at [538, 204] on input "text" at bounding box center [653, 209] width 297 height 36
type input "aimintap"
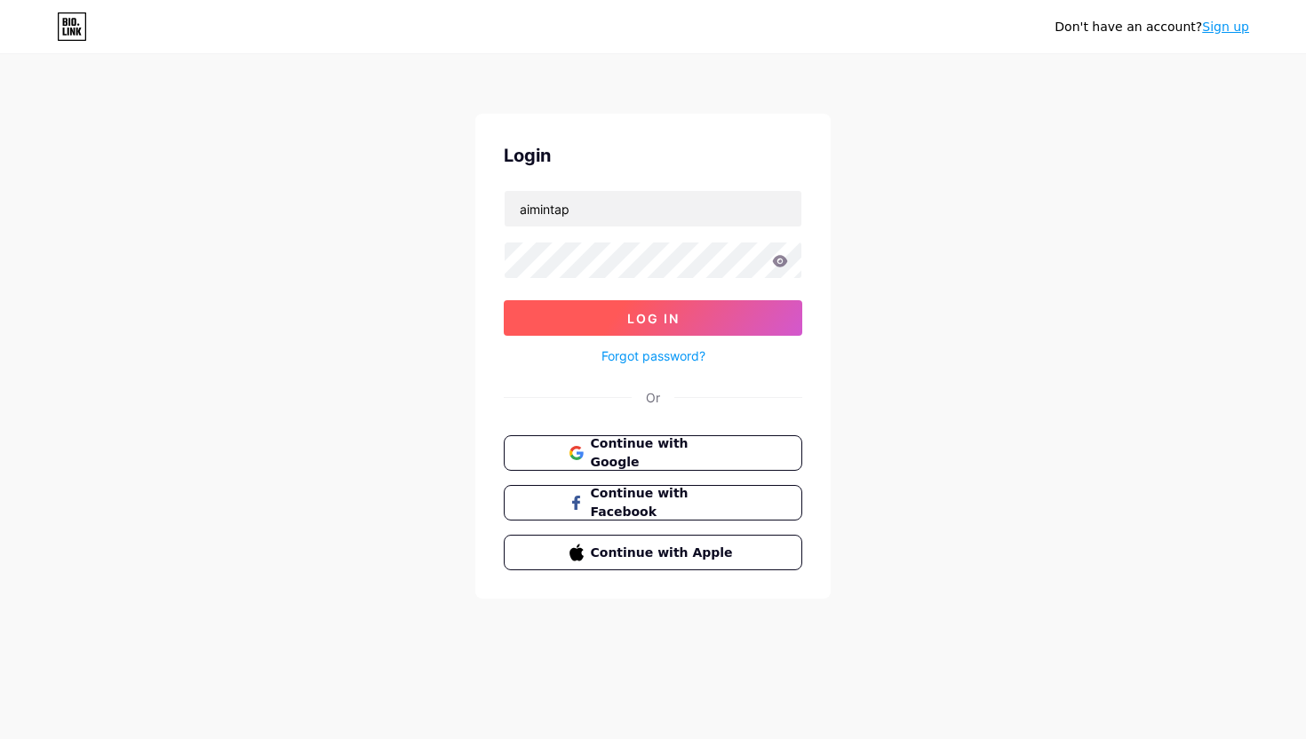
click at [570, 305] on button "Log In" at bounding box center [653, 318] width 299 height 36
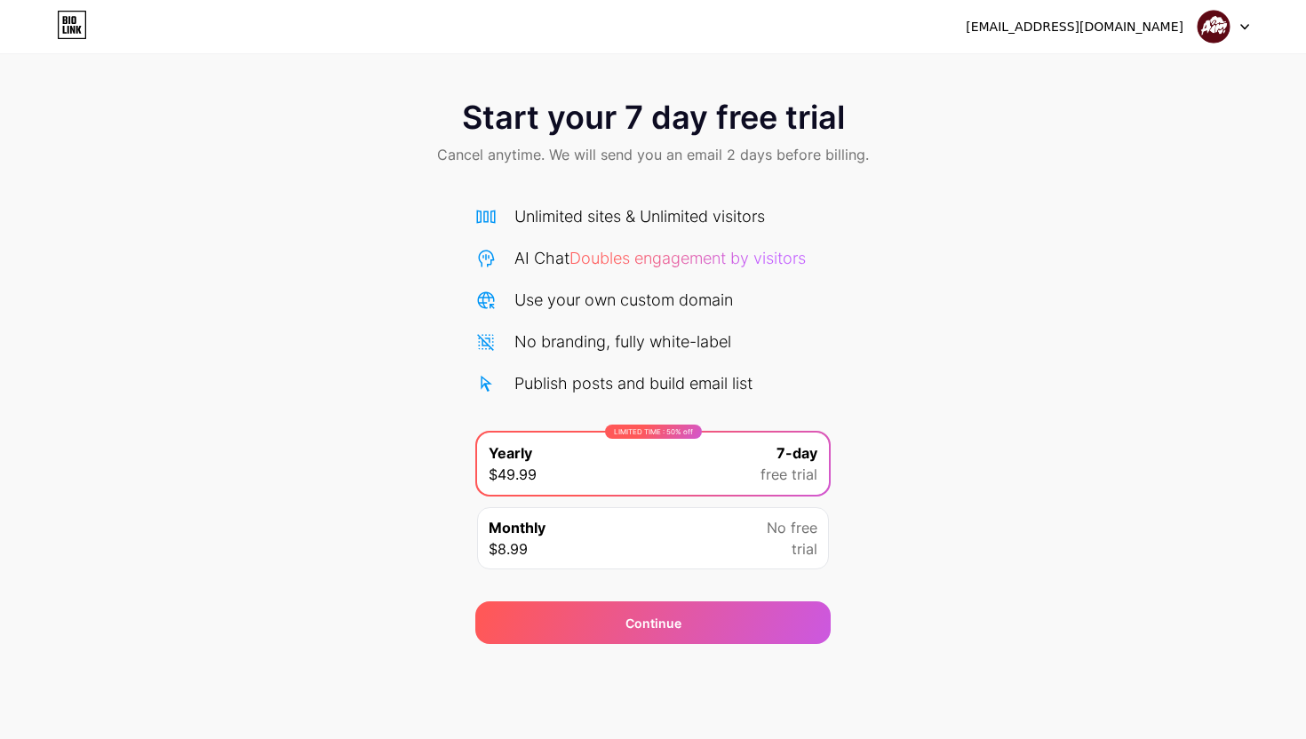
click at [57, 22] on icon at bounding box center [72, 25] width 30 height 28
click at [1247, 32] on div at bounding box center [1224, 27] width 52 height 32
click at [1112, 27] on div "[EMAIL_ADDRESS][DOMAIN_NAME]" at bounding box center [1075, 27] width 218 height 19
